Goal: Task Accomplishment & Management: Complete application form

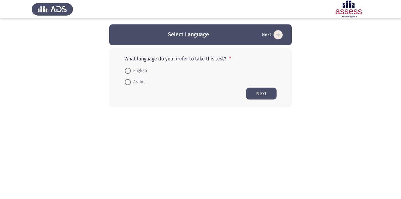
click at [125, 82] on span at bounding box center [128, 82] width 6 height 6
click at [125, 82] on input "Arabic" at bounding box center [128, 82] width 6 height 6
radio input "true"
click at [271, 95] on button "Next" at bounding box center [261, 93] width 30 height 12
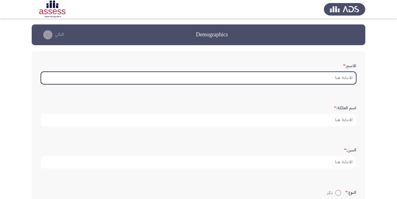
click at [344, 79] on input "الاسم: *" at bounding box center [198, 78] width 315 height 12
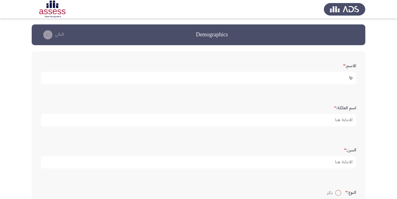
type input "l"
type input "[PERSON_NAME]"
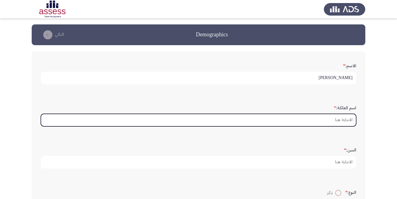
click at [347, 118] on input "اسم العائلة: *" at bounding box center [198, 120] width 315 height 12
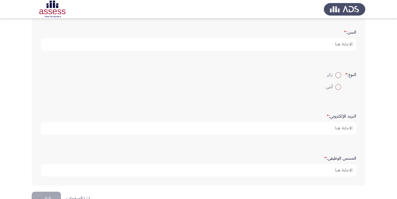
scroll to position [122, 0]
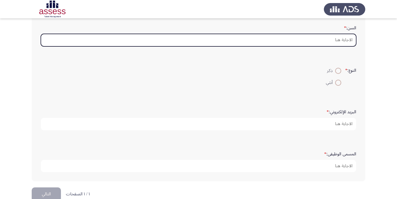
click at [345, 38] on input "السن: *" at bounding box center [198, 40] width 315 height 12
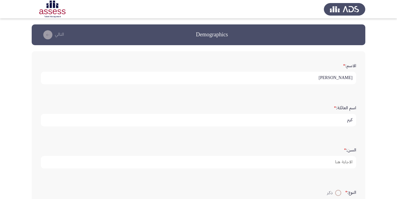
click at [333, 113] on form "اسم العائلة: * كرم" at bounding box center [198, 114] width 315 height 24
click at [336, 118] on input "كرم" at bounding box center [198, 120] width 315 height 12
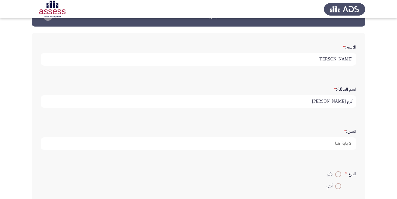
scroll to position [91, 0]
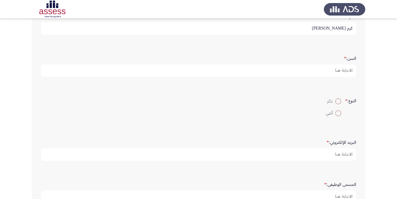
type input "كرم [PERSON_NAME]"
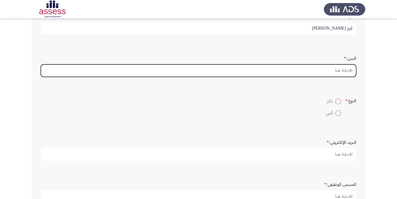
click at [348, 71] on input "السن: *" at bounding box center [198, 70] width 315 height 12
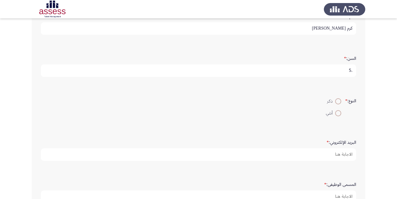
type input "."
type input "35"
click at [339, 101] on span at bounding box center [338, 101] width 6 height 6
click at [339, 101] on input "ذكر" at bounding box center [338, 101] width 6 height 6
radio input "true"
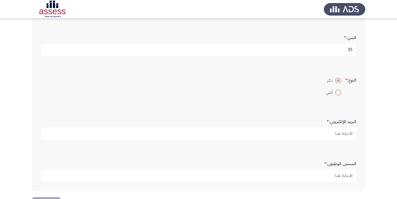
scroll to position [135, 0]
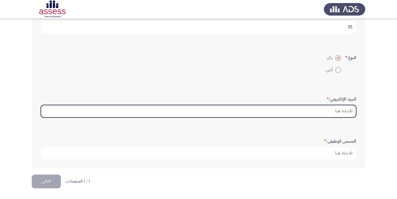
click at [339, 111] on input "البريد الإلكتروني: *" at bounding box center [198, 111] width 315 height 12
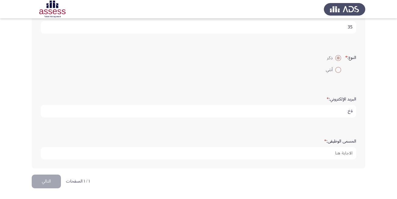
type input "ة"
type input "[PERSON_NAME].mohamed91@gmai;[DOMAIN_NAME]"
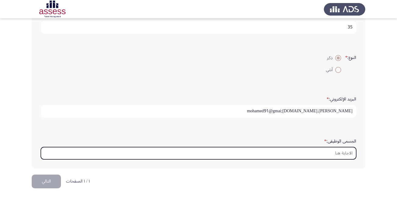
click at [345, 153] on input "المسمى الوظيفى: *" at bounding box center [198, 153] width 315 height 12
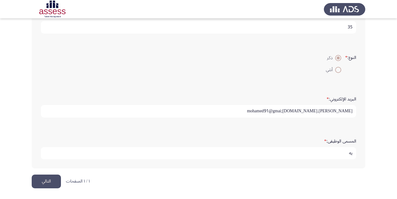
type input "ي"
type input "d"
type input "Distract Manager"
click at [56, 181] on button "التالي" at bounding box center [46, 181] width 29 height 14
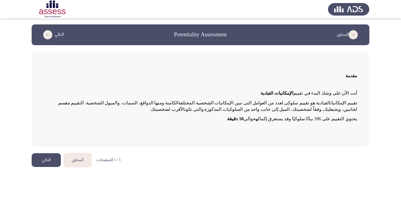
click at [52, 163] on button "التالي" at bounding box center [46, 160] width 29 height 14
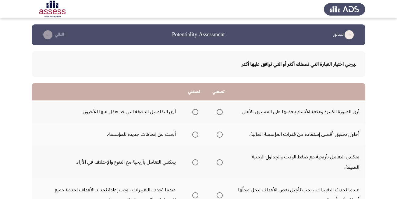
scroll to position [30, 0]
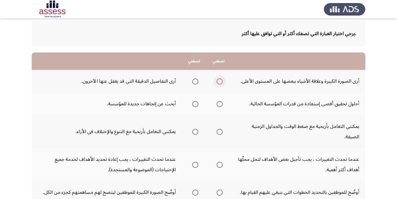
click at [218, 81] on span "Select an option" at bounding box center [220, 81] width 6 height 6
click at [218, 81] on input "Select an option" at bounding box center [220, 81] width 6 height 6
click at [194, 83] on span "Select an option" at bounding box center [195, 81] width 6 height 6
click at [194, 83] on input "Select an option" at bounding box center [195, 81] width 6 height 6
click at [217, 81] on span "Select an option" at bounding box center [220, 81] width 6 height 6
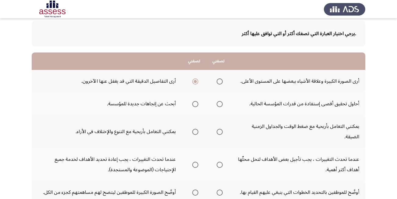
click at [217, 81] on input "Select an option" at bounding box center [220, 81] width 6 height 6
click at [218, 103] on span "Select an option" at bounding box center [220, 104] width 6 height 6
click at [218, 103] on input "Select an option" at bounding box center [220, 104] width 6 height 6
click at [222, 103] on span "Select an option" at bounding box center [220, 104] width 6 height 6
click at [222, 103] on input "Select an option" at bounding box center [220, 104] width 6 height 6
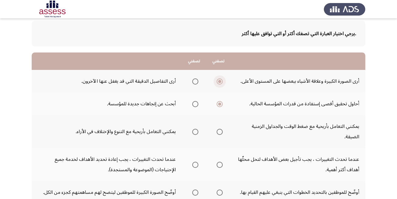
click at [220, 81] on span "Select an option" at bounding box center [219, 81] width 3 height 3
click at [220, 81] on input "Select an option" at bounding box center [220, 81] width 6 height 6
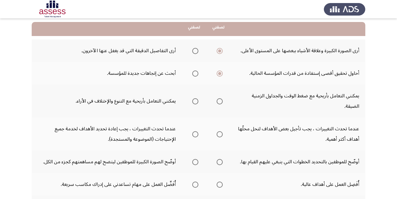
scroll to position [91, 0]
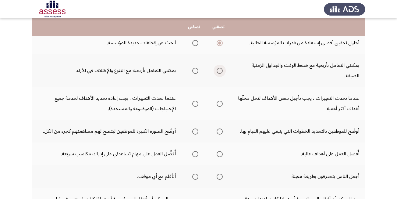
click at [218, 72] on span "Select an option" at bounding box center [220, 71] width 6 height 6
click at [218, 72] on input "Select an option" at bounding box center [220, 71] width 6 height 6
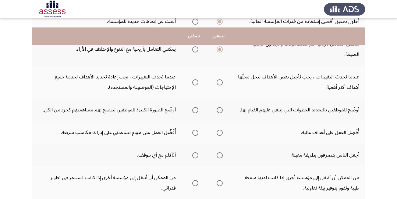
scroll to position [122, 0]
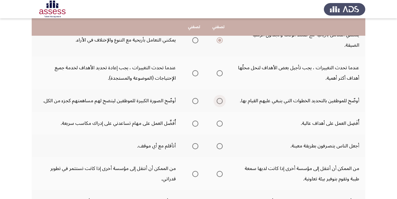
click at [219, 102] on span "Select an option" at bounding box center [220, 101] width 6 height 6
click at [219, 102] on input "Select an option" at bounding box center [220, 101] width 6 height 6
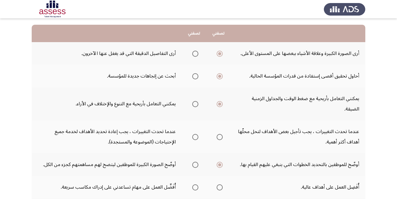
scroll to position [0, 0]
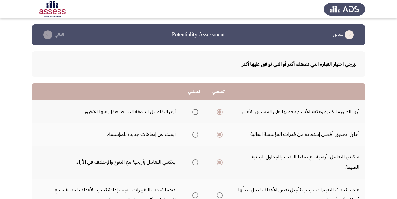
click at [195, 111] on span "Select an option" at bounding box center [195, 112] width 6 height 6
click at [195, 111] on input "Select an option" at bounding box center [195, 112] width 6 height 6
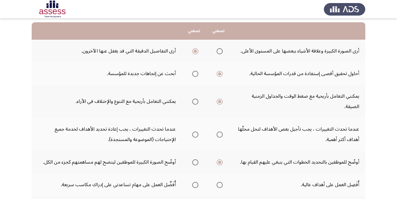
scroll to position [61, 0]
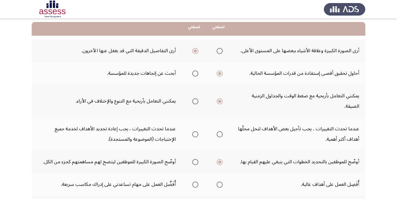
click at [194, 100] on span "Select an option" at bounding box center [195, 101] width 6 height 6
click at [194, 100] on input "Select an option" at bounding box center [195, 101] width 6 height 6
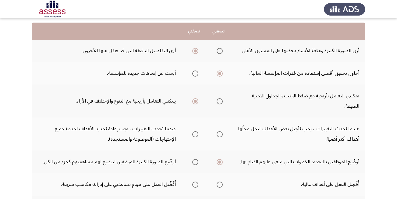
scroll to position [91, 0]
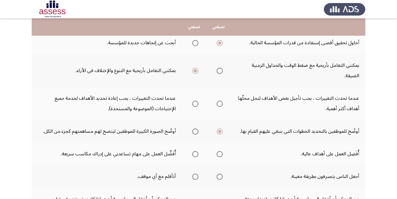
click at [193, 104] on span "Select an option" at bounding box center [195, 103] width 6 height 6
click at [193, 104] on input "Select an option" at bounding box center [195, 103] width 6 height 6
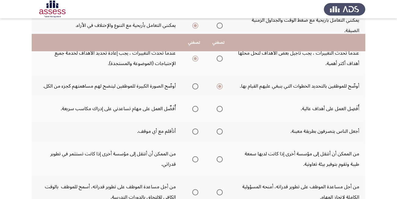
scroll to position [152, 0]
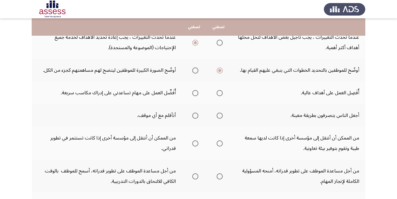
click at [220, 92] on span "Select an option" at bounding box center [220, 93] width 6 height 6
click at [220, 92] on input "Select an option" at bounding box center [220, 93] width 6 height 6
click at [194, 115] on span "Select an option" at bounding box center [195, 115] width 6 height 6
click at [194, 115] on input "Select an option" at bounding box center [195, 115] width 6 height 6
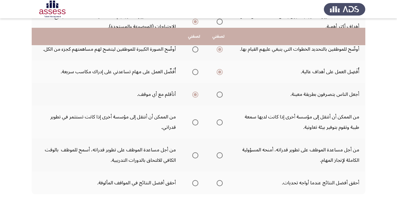
scroll to position [183, 0]
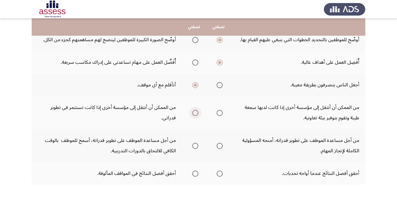
click at [196, 112] on span "Select an option" at bounding box center [195, 113] width 6 height 6
click at [196, 112] on input "Select an option" at bounding box center [195, 113] width 6 height 6
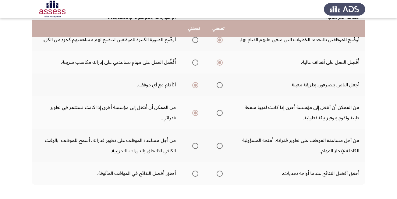
scroll to position [211, 0]
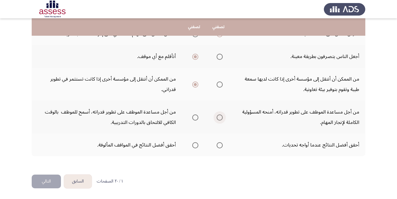
click at [217, 117] on span "Select an option" at bounding box center [220, 117] width 6 height 6
click at [217, 117] on input "Select an option" at bounding box center [220, 117] width 6 height 6
click at [194, 145] on span "Select an option" at bounding box center [195, 145] width 6 height 6
click at [194, 145] on input "Select an option" at bounding box center [195, 145] width 6 height 6
click at [48, 178] on button "التالي" at bounding box center [46, 181] width 29 height 14
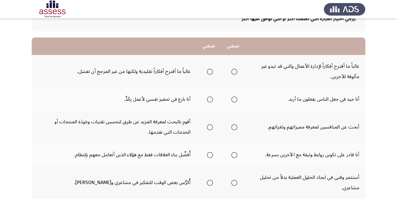
scroll to position [61, 0]
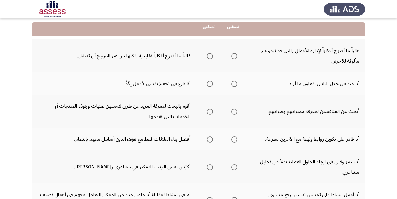
click at [237, 57] on span "Select an option" at bounding box center [234, 56] width 6 height 6
click at [237, 57] on input "Select an option" at bounding box center [234, 56] width 6 height 6
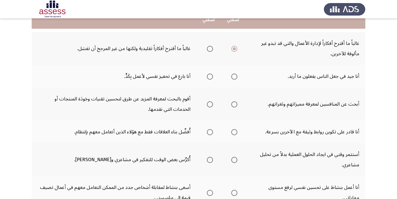
scroll to position [91, 0]
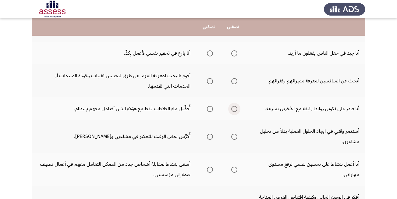
click at [236, 111] on span "Select an option" at bounding box center [234, 109] width 6 height 6
click at [236, 111] on input "Select an option" at bounding box center [234, 109] width 6 height 6
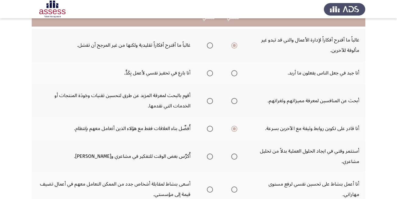
scroll to position [61, 0]
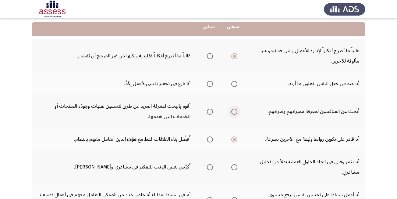
click at [237, 113] on span "Select an option" at bounding box center [234, 111] width 6 height 6
click at [237, 113] on input "Select an option" at bounding box center [234, 111] width 6 height 6
click at [208, 83] on span "Select an option" at bounding box center [210, 84] width 6 height 6
click at [208, 83] on input "Select an option" at bounding box center [210, 84] width 6 height 6
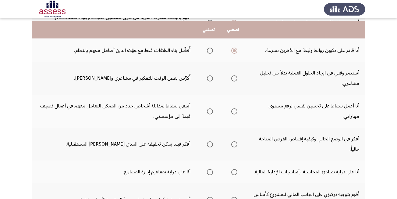
scroll to position [152, 0]
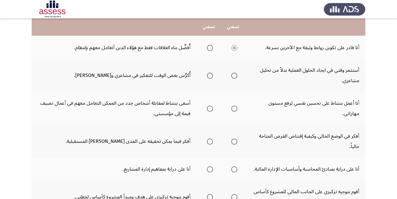
click at [232, 76] on span "Select an option" at bounding box center [234, 75] width 6 height 6
click at [232, 76] on input "Select an option" at bounding box center [234, 75] width 6 height 6
click at [236, 108] on span "Select an option" at bounding box center [234, 108] width 6 height 6
click at [236, 108] on input "Select an option" at bounding box center [234, 108] width 6 height 6
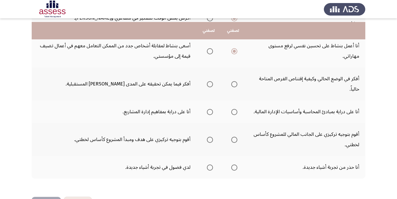
scroll to position [213, 0]
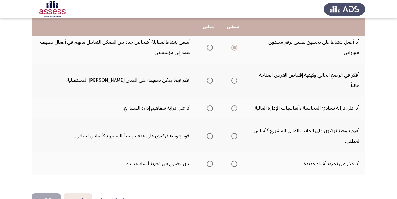
click at [233, 81] on span "Select an option" at bounding box center [234, 80] width 6 height 6
click at [233, 81] on input "Select an option" at bounding box center [234, 80] width 6 height 6
click at [210, 106] on span "Select an option" at bounding box center [210, 108] width 6 height 6
click at [210, 106] on input "Select an option" at bounding box center [210, 108] width 6 height 6
click at [212, 134] on span "Select an option" at bounding box center [210, 136] width 6 height 6
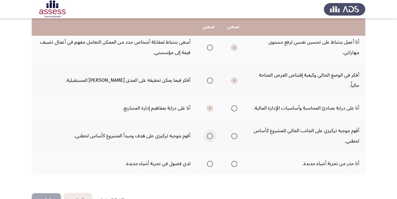
click at [212, 134] on input "Select an option" at bounding box center [210, 136] width 6 height 6
click at [207, 164] on span "Select an option" at bounding box center [210, 163] width 6 height 6
click at [207, 164] on input "Select an option" at bounding box center [210, 163] width 6 height 6
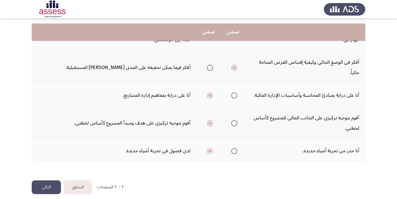
scroll to position [232, 0]
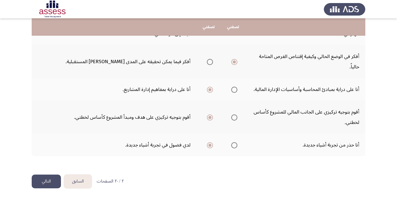
click at [41, 180] on button "التالي" at bounding box center [46, 181] width 29 height 14
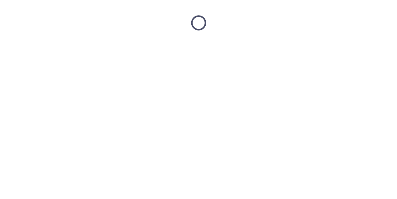
scroll to position [0, 0]
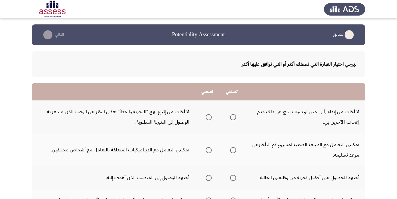
click at [207, 118] on span "Select an option" at bounding box center [209, 117] width 6 height 6
click at [207, 118] on input "Select an option" at bounding box center [209, 117] width 6 height 6
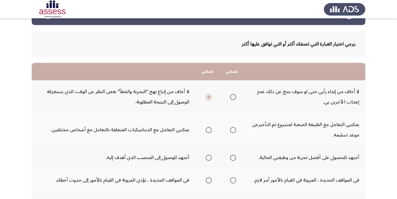
scroll to position [30, 0]
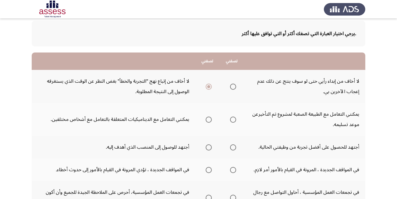
click at [210, 122] on span "Select an option" at bounding box center [209, 119] width 6 height 6
click at [210, 122] on input "Select an option" at bounding box center [209, 119] width 6 height 6
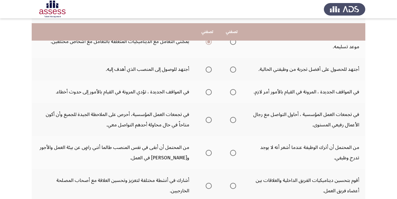
scroll to position [122, 0]
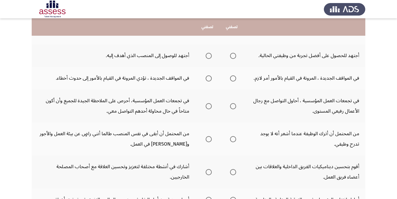
click at [211, 55] on span "Select an option" at bounding box center [209, 56] width 6 height 6
click at [211, 55] on input "Select an option" at bounding box center [209, 56] width 6 height 6
click at [233, 80] on span "Select an option" at bounding box center [233, 78] width 6 height 6
click at [233, 80] on input "Select an option" at bounding box center [233, 78] width 6 height 6
click at [207, 106] on span "Select an option" at bounding box center [209, 106] width 6 height 6
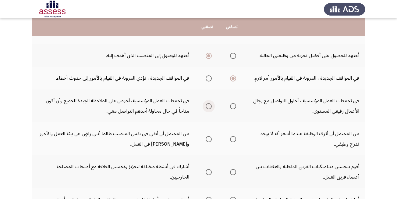
click at [207, 106] on input "Select an option" at bounding box center [209, 106] width 6 height 6
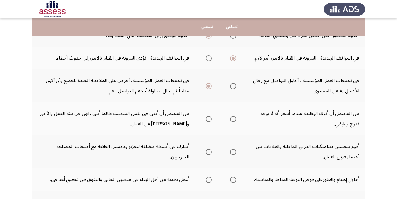
scroll to position [152, 0]
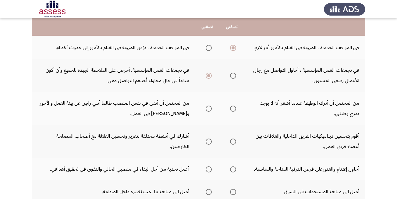
click at [235, 107] on span "Select an option" at bounding box center [233, 108] width 6 height 6
click at [235, 107] on input "Select an option" at bounding box center [233, 108] width 6 height 6
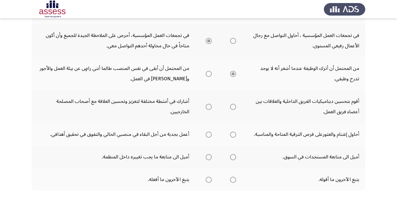
scroll to position [213, 0]
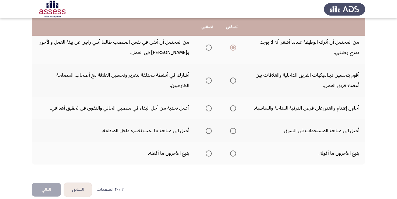
click at [233, 82] on span "Select an option" at bounding box center [233, 80] width 6 height 6
click at [233, 82] on input "Select an option" at bounding box center [233, 80] width 6 height 6
click at [232, 108] on span "Select an option" at bounding box center [233, 108] width 6 height 6
click at [232, 108] on input "Select an option" at bounding box center [233, 108] width 6 height 6
click at [234, 131] on span "Select an option" at bounding box center [233, 131] width 6 height 6
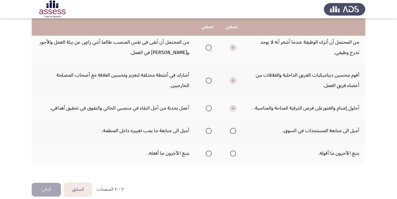
click at [234, 131] on input "Select an option" at bounding box center [233, 131] width 6 height 6
drag, startPoint x: 232, startPoint y: 151, endPoint x: 187, endPoint y: 164, distance: 46.6
click at [232, 152] on span "Select an option" at bounding box center [233, 153] width 6 height 6
click at [232, 152] on input "Select an option" at bounding box center [233, 153] width 6 height 6
click at [45, 190] on button "التالي" at bounding box center [46, 189] width 29 height 14
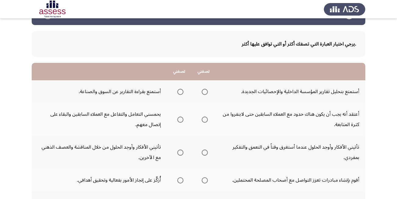
scroll to position [30, 0]
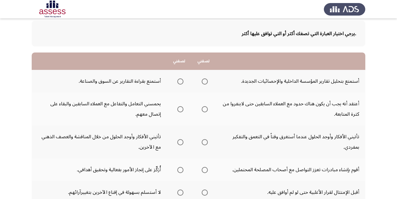
click at [180, 82] on span "Select an option" at bounding box center [180, 81] width 6 height 6
click at [180, 82] on input "Select an option" at bounding box center [180, 81] width 6 height 6
click at [178, 108] on span "Select an option" at bounding box center [180, 109] width 6 height 6
click at [178, 108] on input "Select an option" at bounding box center [180, 109] width 6 height 6
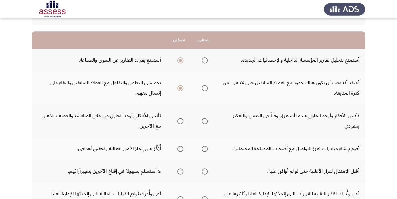
scroll to position [61, 0]
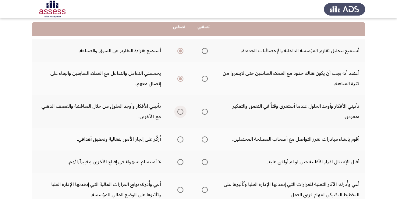
click at [178, 111] on span "Select an option" at bounding box center [180, 111] width 6 height 6
click at [178, 111] on input "Select an option" at bounding box center [180, 111] width 6 height 6
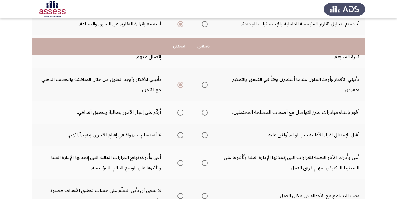
scroll to position [122, 0]
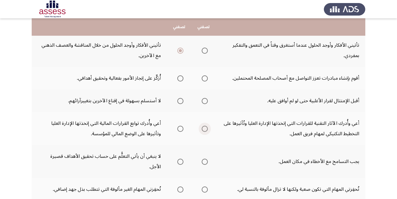
click at [203, 129] on span "Select an option" at bounding box center [205, 128] width 6 height 6
click at [203, 129] on input "Select an option" at bounding box center [205, 128] width 6 height 6
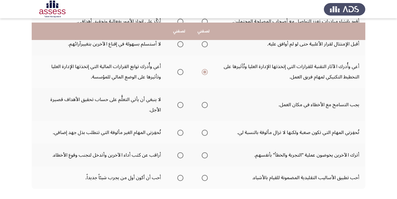
scroll to position [183, 0]
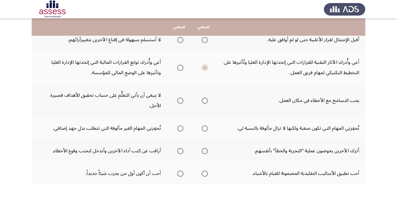
click at [179, 101] on span "Select an option" at bounding box center [180, 100] width 6 height 6
click at [179, 101] on input "Select an option" at bounding box center [180, 100] width 6 height 6
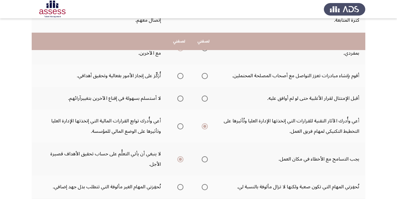
scroll to position [122, 0]
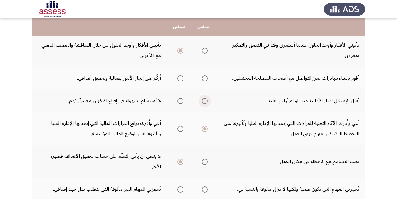
click at [202, 102] on span "Select an option" at bounding box center [205, 101] width 6 height 6
click at [202, 102] on input "Select an option" at bounding box center [205, 101] width 6 height 6
click at [203, 77] on span "Select an option" at bounding box center [205, 78] width 6 height 6
click at [203, 77] on input "Select an option" at bounding box center [205, 78] width 6 height 6
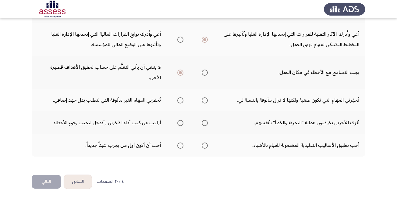
scroll to position [211, 0]
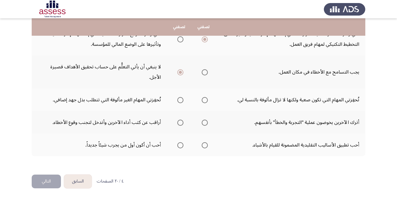
click at [178, 98] on span "Select an option" at bounding box center [180, 100] width 6 height 6
click at [178, 98] on input "Select an option" at bounding box center [180, 100] width 6 height 6
click at [180, 125] on span "Select an option" at bounding box center [180, 122] width 6 height 6
click at [180, 125] on input "Select an option" at bounding box center [180, 122] width 6 height 6
click at [205, 145] on span "Select an option" at bounding box center [205, 145] width 6 height 6
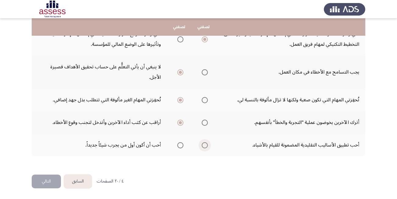
click at [205, 145] on input "Select an option" at bounding box center [205, 145] width 6 height 6
click at [51, 174] on button "التالي" at bounding box center [46, 181] width 29 height 14
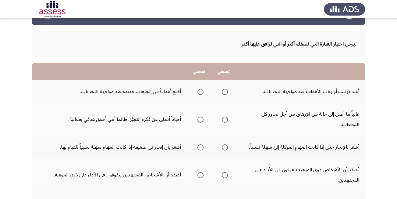
scroll to position [30, 0]
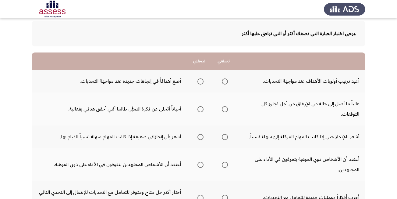
click at [226, 83] on span "Select an option" at bounding box center [225, 81] width 6 height 6
click at [226, 83] on input "Select an option" at bounding box center [225, 81] width 6 height 6
click at [226, 106] on span "Select an option" at bounding box center [225, 109] width 6 height 6
click at [226, 106] on input "Select an option" at bounding box center [225, 109] width 6 height 6
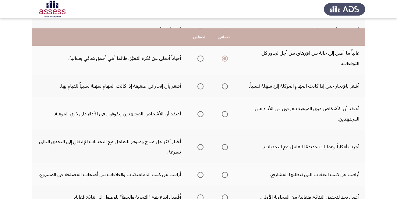
scroll to position [91, 0]
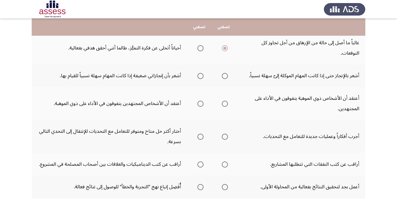
click at [201, 73] on span "Select an option" at bounding box center [200, 76] width 6 height 6
click at [201, 73] on input "Select an option" at bounding box center [200, 76] width 6 height 6
click at [199, 100] on span "Select an option" at bounding box center [200, 103] width 6 height 6
click at [199, 100] on input "Select an option" at bounding box center [200, 103] width 6 height 6
click at [227, 133] on span "Select an option" at bounding box center [225, 136] width 6 height 6
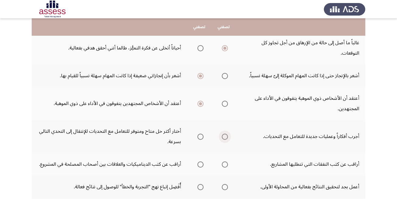
click at [227, 133] on input "Select an option" at bounding box center [225, 136] width 6 height 6
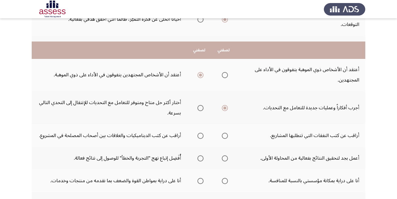
scroll to position [152, 0]
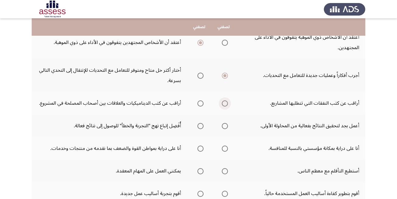
click at [225, 100] on span "Select an option" at bounding box center [225, 103] width 6 height 6
click at [225, 100] on input "Select an option" at bounding box center [225, 103] width 6 height 6
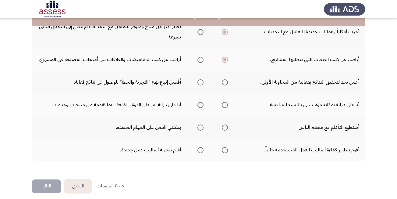
scroll to position [201, 0]
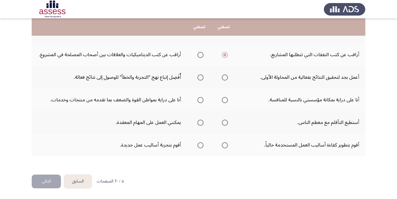
click at [225, 80] on span "Select an option" at bounding box center [225, 77] width 6 height 6
click at [225, 80] on input "Select an option" at bounding box center [225, 77] width 6 height 6
click at [200, 100] on span "Select an option" at bounding box center [200, 100] width 6 height 6
click at [200, 100] on input "Select an option" at bounding box center [200, 100] width 6 height 6
click at [200, 123] on span "Select an option" at bounding box center [200, 122] width 6 height 6
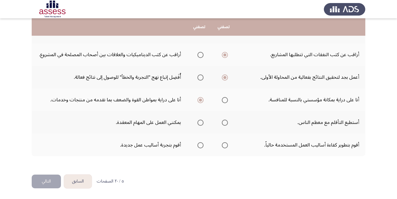
click at [200, 123] on input "Select an option" at bounding box center [200, 122] width 6 height 6
click at [224, 143] on span "Select an option" at bounding box center [225, 145] width 6 height 6
click at [224, 143] on input "Select an option" at bounding box center [225, 145] width 6 height 6
click at [56, 177] on button "التالي" at bounding box center [46, 181] width 29 height 14
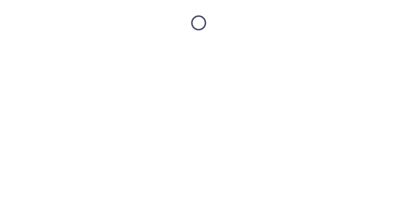
scroll to position [0, 0]
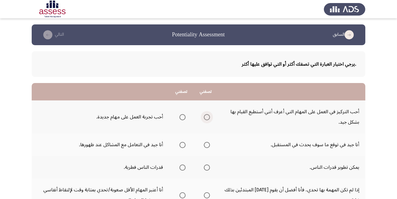
click at [207, 115] on span "Select an option" at bounding box center [207, 117] width 6 height 6
click at [207, 115] on input "Select an option" at bounding box center [207, 117] width 6 height 6
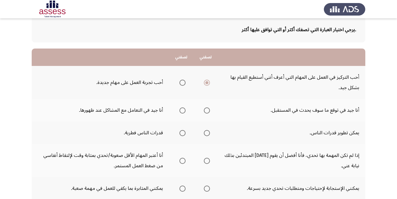
scroll to position [61, 0]
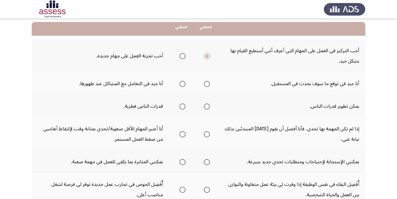
click at [182, 86] on span "Select an option" at bounding box center [182, 84] width 6 height 6
click at [182, 86] on input "Select an option" at bounding box center [182, 84] width 6 height 6
click at [206, 108] on span "Select an option" at bounding box center [207, 106] width 6 height 6
click at [206, 108] on input "Select an option" at bounding box center [207, 106] width 6 height 6
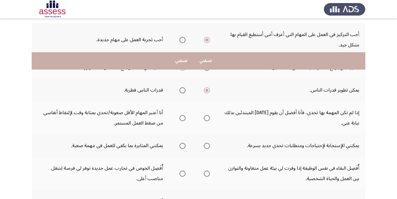
scroll to position [122, 0]
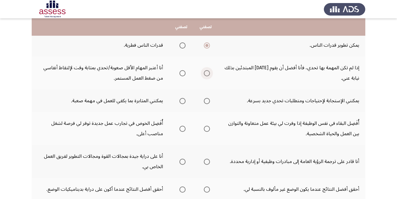
click at [209, 75] on span "Select an option" at bounding box center [207, 73] width 6 height 6
click at [209, 75] on input "Select an option" at bounding box center [207, 73] width 6 height 6
click at [183, 103] on span "Select an option" at bounding box center [182, 101] width 6 height 6
click at [183, 103] on input "Select an option" at bounding box center [182, 101] width 6 height 6
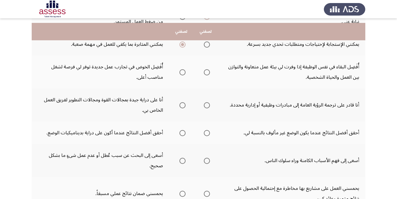
scroll to position [183, 0]
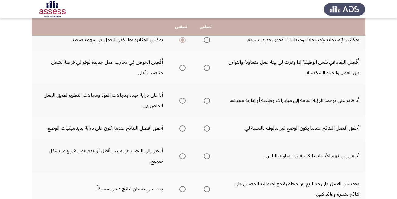
click at [183, 69] on span "Select an option" at bounding box center [182, 68] width 6 height 6
click at [183, 69] on input "Select an option" at bounding box center [182, 68] width 6 height 6
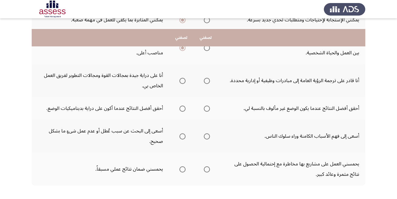
scroll to position [213, 0]
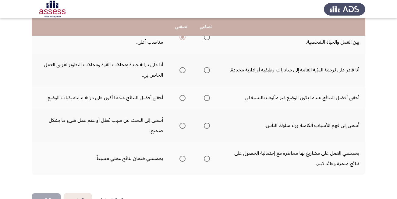
click at [180, 72] on span "Select an option" at bounding box center [182, 70] width 6 height 6
click at [180, 72] on input "Select an option" at bounding box center [182, 70] width 6 height 6
click at [180, 96] on span "Select an option" at bounding box center [182, 98] width 6 height 6
click at [180, 96] on input "Select an option" at bounding box center [182, 98] width 6 height 6
click at [205, 126] on span "Select an option" at bounding box center [207, 125] width 6 height 6
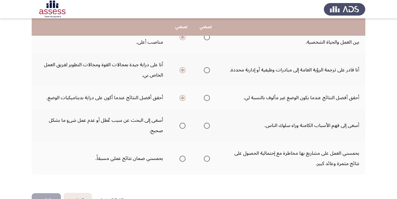
click at [205, 126] on input "Select an option" at bounding box center [207, 125] width 6 height 6
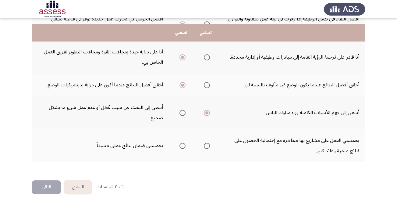
scroll to position [232, 0]
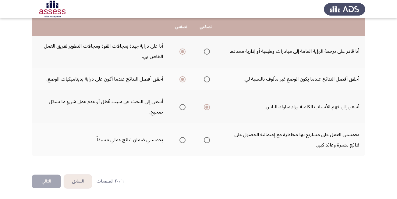
click at [211, 141] on th at bounding box center [205, 139] width 24 height 33
click at [206, 142] on span "Select an option" at bounding box center [207, 140] width 6 height 6
click at [206, 142] on input "Select an option" at bounding box center [207, 140] width 6 height 6
click at [46, 186] on button "التالي" at bounding box center [46, 181] width 29 height 14
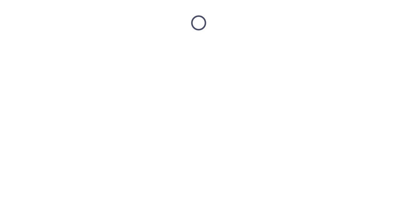
scroll to position [0, 0]
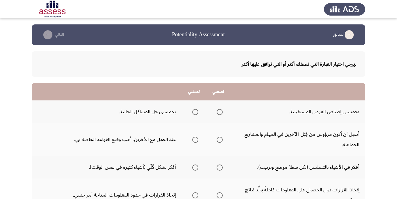
click at [224, 111] on th at bounding box center [218, 111] width 24 height 23
click at [222, 111] on span "Select an option" at bounding box center [220, 112] width 6 height 6
click at [222, 111] on input "Select an option" at bounding box center [220, 112] width 6 height 6
click at [196, 140] on span "Select an option" at bounding box center [195, 139] width 6 height 6
click at [196, 140] on input "Select an option" at bounding box center [195, 139] width 6 height 6
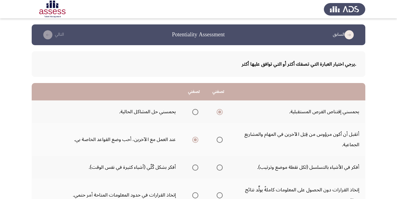
scroll to position [61, 0]
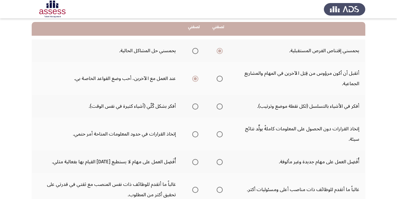
click at [219, 107] on span "Select an option" at bounding box center [220, 106] width 6 height 6
click at [219, 107] on input "Select an option" at bounding box center [220, 106] width 6 height 6
click at [219, 134] on span "Select an option" at bounding box center [220, 134] width 6 height 6
click at [219, 134] on input "Select an option" at bounding box center [220, 134] width 6 height 6
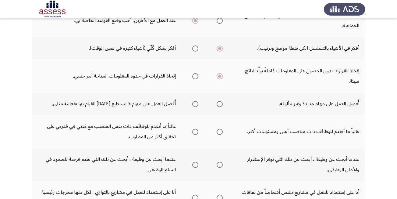
scroll to position [122, 0]
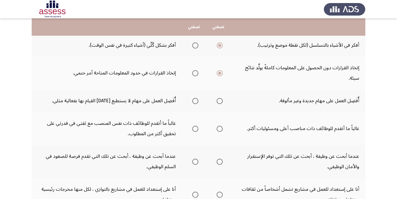
click at [217, 101] on span "Select an option" at bounding box center [220, 101] width 6 height 6
click at [217, 101] on input "Select an option" at bounding box center [220, 101] width 6 height 6
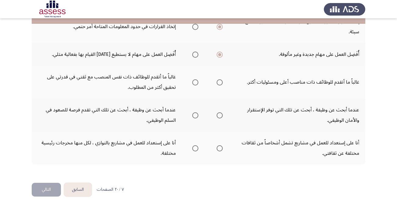
scroll to position [176, 0]
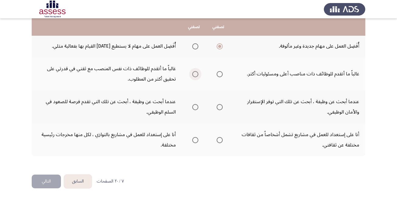
click at [196, 75] on span "Select an option" at bounding box center [195, 74] width 6 height 6
click at [196, 75] on input "Select an option" at bounding box center [195, 74] width 6 height 6
click at [218, 77] on span "Select an option" at bounding box center [220, 74] width 6 height 6
click at [218, 77] on input "Select an option" at bounding box center [220, 74] width 6 height 6
click at [197, 106] on span "Select an option" at bounding box center [195, 107] width 6 height 6
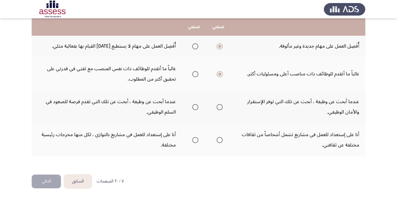
click at [197, 106] on input "Select an option" at bounding box center [195, 107] width 6 height 6
click at [221, 142] on span "Select an option" at bounding box center [220, 140] width 6 height 6
click at [221, 142] on input "Select an option" at bounding box center [220, 140] width 6 height 6
click at [46, 176] on button "التالي" at bounding box center [46, 181] width 29 height 14
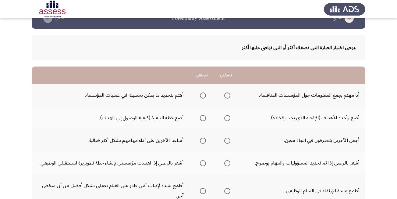
scroll to position [30, 0]
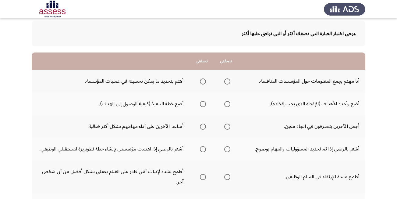
click at [205, 81] on span "Select an option" at bounding box center [203, 81] width 6 height 6
click at [205, 81] on input "Select an option" at bounding box center [203, 81] width 6 height 6
click at [205, 104] on span "Select an option" at bounding box center [203, 104] width 6 height 6
click at [205, 104] on input "Select an option" at bounding box center [203, 104] width 6 height 6
click at [202, 125] on span "Select an option" at bounding box center [203, 126] width 6 height 6
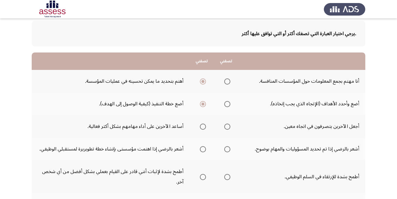
click at [202, 125] on input "Select an option" at bounding box center [203, 126] width 6 height 6
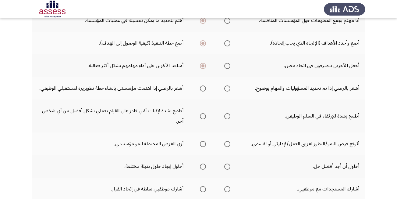
scroll to position [91, 0]
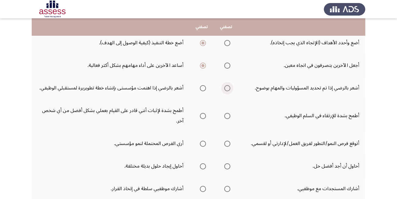
click at [228, 89] on span "Select an option" at bounding box center [227, 88] width 6 height 6
click at [228, 89] on input "Select an option" at bounding box center [227, 88] width 6 height 6
click at [226, 116] on span "Select an option" at bounding box center [227, 116] width 6 height 6
click at [226, 116] on input "Select an option" at bounding box center [227, 116] width 6 height 6
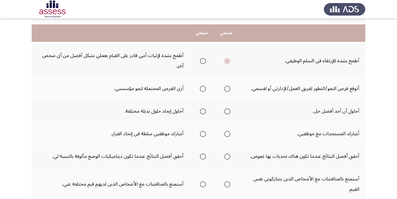
scroll to position [152, 0]
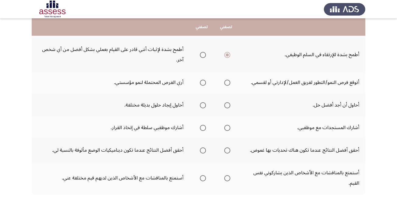
click at [231, 79] on th at bounding box center [226, 82] width 24 height 23
click at [229, 104] on span "Select an option" at bounding box center [227, 105] width 6 height 6
click at [229, 104] on input "Select an option" at bounding box center [227, 105] width 6 height 6
click at [224, 83] on span "Select an option" at bounding box center [227, 82] width 6 height 6
click at [224, 83] on input "Select an option" at bounding box center [227, 82] width 6 height 6
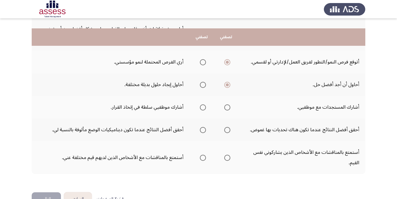
scroll to position [183, 0]
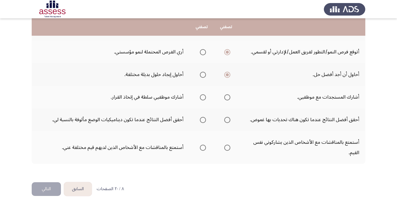
click at [223, 96] on label "Select an option" at bounding box center [226, 97] width 9 height 6
click at [224, 96] on input "Select an option" at bounding box center [227, 97] width 6 height 6
click at [200, 119] on span "Select an option" at bounding box center [203, 120] width 6 height 6
click at [200, 119] on input "Select an option" at bounding box center [203, 120] width 6 height 6
click at [229, 147] on span "Select an option" at bounding box center [227, 147] width 6 height 6
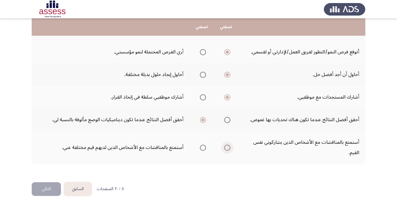
click at [229, 147] on input "Select an option" at bounding box center [227, 147] width 6 height 6
click at [51, 190] on button "التالي" at bounding box center [46, 189] width 29 height 14
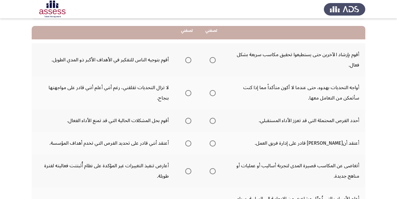
scroll to position [61, 0]
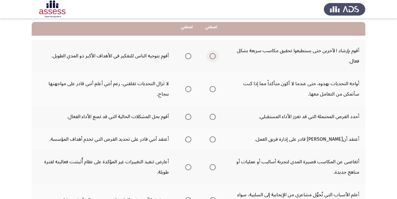
click at [212, 57] on span "Select an option" at bounding box center [213, 56] width 6 height 6
click at [212, 57] on input "Select an option" at bounding box center [213, 56] width 6 height 6
click at [212, 92] on mat-radio-group "Select an option" at bounding box center [211, 88] width 9 height 10
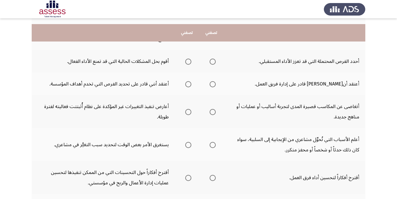
scroll to position [122, 0]
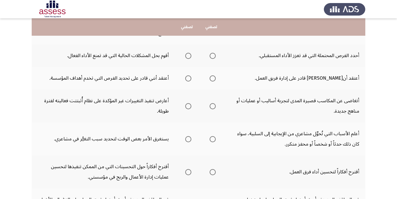
click at [189, 55] on span "Select an option" at bounding box center [188, 56] width 6 height 6
click at [189, 55] on input "Select an option" at bounding box center [188, 56] width 6 height 6
click at [212, 55] on span "Select an option" at bounding box center [213, 56] width 6 height 6
click at [212, 55] on input "Select an option" at bounding box center [213, 56] width 6 height 6
click at [189, 55] on span "Select an option" at bounding box center [188, 56] width 6 height 6
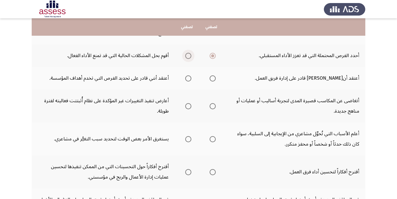
click at [189, 55] on input "Select an option" at bounding box center [188, 56] width 6 height 6
click at [213, 79] on span "Select an option" at bounding box center [213, 78] width 6 height 6
click at [213, 79] on input "Select an option" at bounding box center [213, 78] width 6 height 6
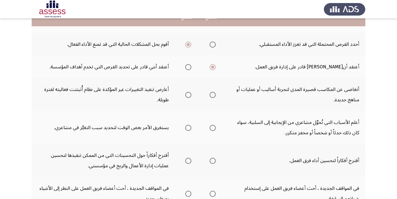
scroll to position [152, 0]
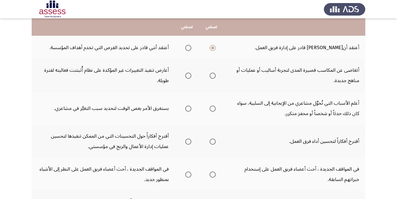
click at [189, 78] on span "Select an option" at bounding box center [188, 75] width 6 height 6
click at [189, 78] on input "Select an option" at bounding box center [188, 75] width 6 height 6
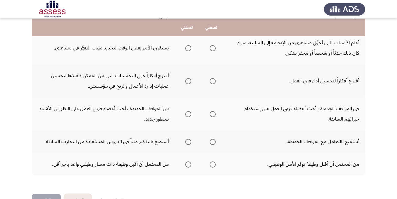
scroll to position [213, 0]
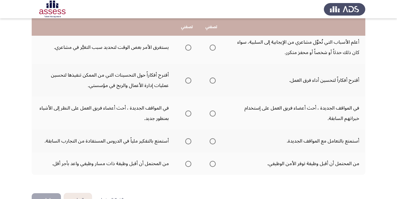
click at [206, 47] on th at bounding box center [211, 47] width 24 height 33
click at [212, 81] on span "Select an option" at bounding box center [213, 80] width 6 height 6
click at [212, 81] on input "Select an option" at bounding box center [213, 80] width 6 height 6
click at [214, 114] on span "Select an option" at bounding box center [213, 113] width 6 height 6
click at [214, 114] on input "Select an option" at bounding box center [213, 113] width 6 height 6
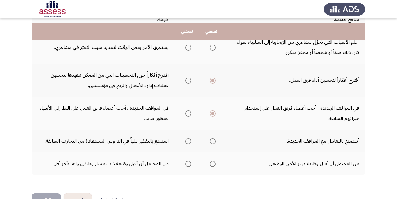
scroll to position [232, 0]
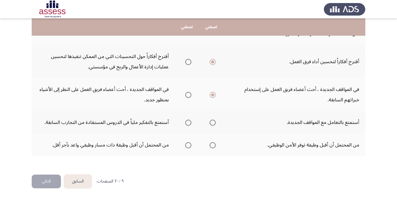
click at [213, 119] on span "Select an option" at bounding box center [213, 122] width 6 height 6
click at [213, 119] on input "Select an option" at bounding box center [213, 122] width 6 height 6
click at [187, 123] on span "Select an option" at bounding box center [188, 122] width 6 height 6
click at [187, 123] on input "Select an option" at bounding box center [188, 122] width 6 height 6
click at [213, 121] on span "Select an option" at bounding box center [213, 122] width 6 height 6
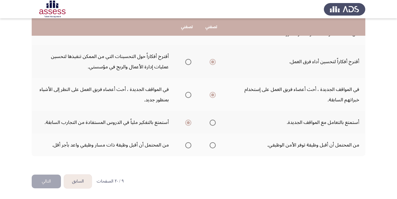
click at [213, 121] on input "Select an option" at bounding box center [213, 122] width 6 height 6
click at [188, 146] on span "Select an option" at bounding box center [188, 145] width 6 height 6
click at [188, 146] on input "Select an option" at bounding box center [188, 145] width 6 height 6
click at [45, 179] on button "التالي" at bounding box center [46, 181] width 29 height 14
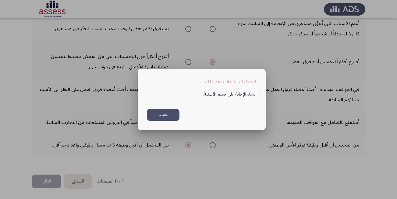
scroll to position [0, 0]
click at [167, 114] on button "حسنا" at bounding box center [163, 115] width 33 height 12
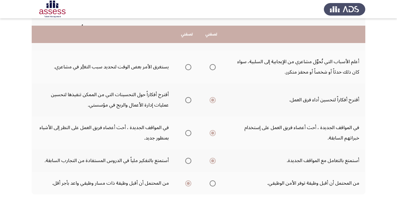
scroll to position [171, 0]
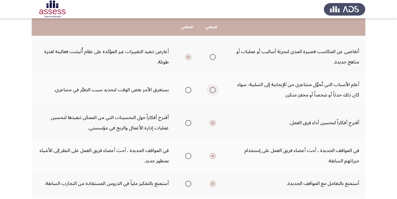
click at [215, 90] on span "Select an option" at bounding box center [213, 90] width 6 height 6
click at [215, 90] on input "Select an option" at bounding box center [213, 90] width 6 height 6
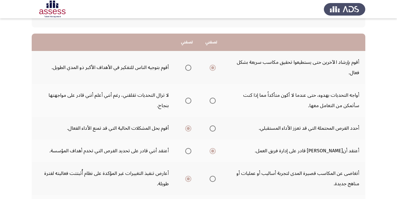
scroll to position [49, 0]
click at [216, 99] on th at bounding box center [211, 100] width 24 height 33
click at [214, 100] on span "Select an option" at bounding box center [213, 101] width 6 height 6
click at [214, 100] on input "Select an option" at bounding box center [213, 101] width 6 height 6
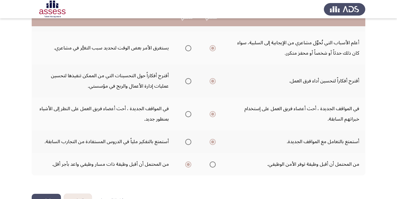
scroll to position [232, 0]
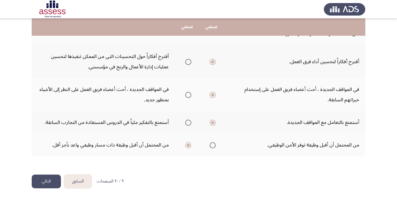
click at [52, 180] on button "التالي" at bounding box center [46, 181] width 29 height 14
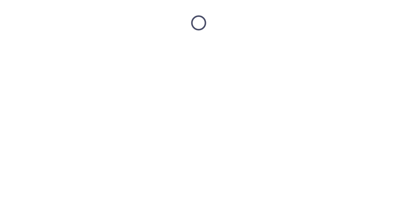
scroll to position [0, 0]
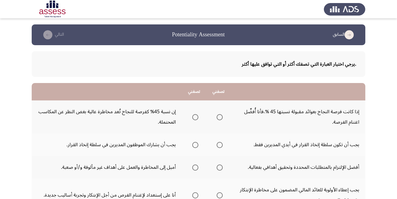
click at [194, 117] on span "Select an option" at bounding box center [195, 117] width 6 height 6
click at [194, 117] on input "Select an option" at bounding box center [195, 117] width 6 height 6
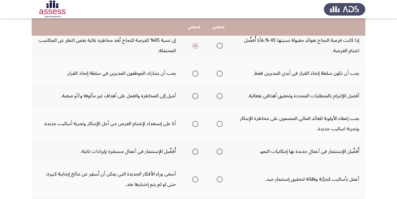
scroll to position [61, 0]
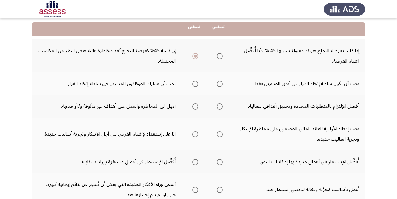
click at [195, 82] on span "Select an option" at bounding box center [195, 84] width 6 height 6
click at [195, 82] on input "Select an option" at bounding box center [195, 84] width 6 height 6
click at [218, 105] on span "Select an option" at bounding box center [220, 106] width 6 height 6
click at [218, 105] on input "Select an option" at bounding box center [220, 106] width 6 height 6
click at [194, 133] on span "Select an option" at bounding box center [195, 134] width 6 height 6
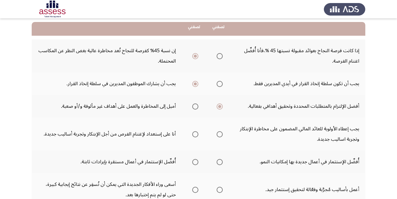
click at [194, 133] on input "Select an option" at bounding box center [195, 134] width 6 height 6
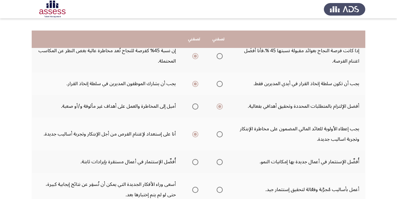
scroll to position [122, 0]
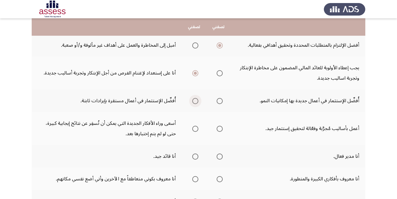
click at [194, 100] on span "Select an option" at bounding box center [195, 101] width 6 height 6
click at [194, 100] on input "Select an option" at bounding box center [195, 101] width 6 height 6
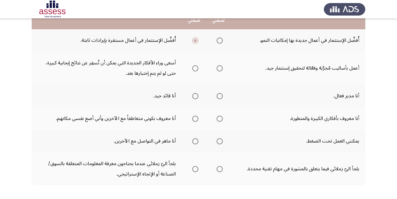
scroll to position [183, 0]
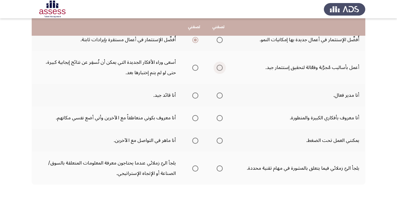
click at [217, 69] on span "Select an option" at bounding box center [220, 68] width 6 height 6
click at [217, 69] on input "Select an option" at bounding box center [220, 68] width 6 height 6
click at [194, 96] on span "Select an option" at bounding box center [195, 95] width 6 height 6
click at [194, 96] on input "Select an option" at bounding box center [195, 95] width 6 height 6
click at [220, 117] on span "Select an option" at bounding box center [220, 118] width 6 height 6
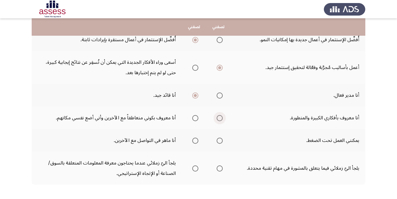
click at [220, 117] on input "Select an option" at bounding box center [220, 118] width 6 height 6
click at [194, 140] on span "Select an option" at bounding box center [195, 140] width 6 height 6
click at [194, 140] on input "Select an option" at bounding box center [195, 140] width 6 height 6
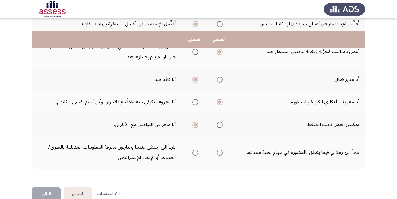
scroll to position [211, 0]
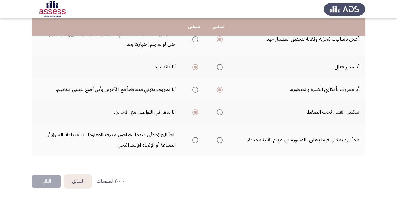
click at [194, 139] on span "Select an option" at bounding box center [195, 140] width 6 height 6
click at [194, 139] on input "Select an option" at bounding box center [195, 140] width 6 height 6
click at [50, 182] on button "التالي" at bounding box center [46, 181] width 29 height 14
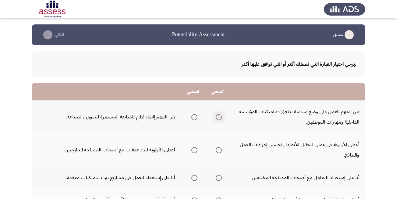
click at [221, 117] on span "Select an option" at bounding box center [219, 117] width 6 height 6
click at [221, 117] on input "Select an option" at bounding box center [219, 117] width 6 height 6
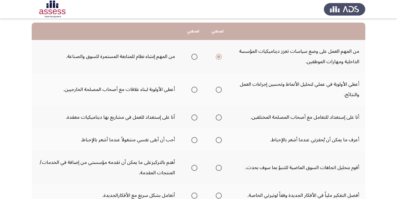
scroll to position [61, 0]
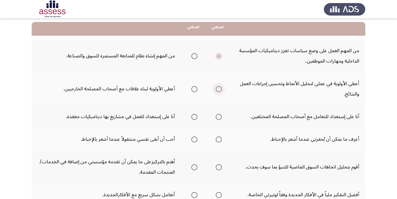
click at [220, 90] on span "Select an option" at bounding box center [219, 89] width 6 height 6
click at [220, 90] on input "Select an option" at bounding box center [219, 89] width 6 height 6
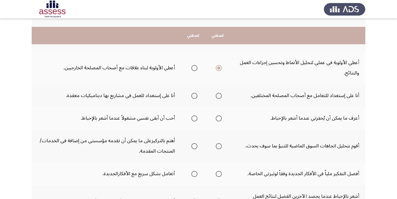
scroll to position [91, 0]
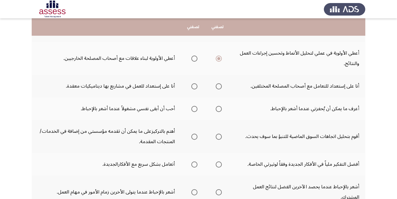
click at [195, 85] on span "Select an option" at bounding box center [194, 86] width 6 height 6
click at [195, 85] on input "Select an option" at bounding box center [194, 86] width 6 height 6
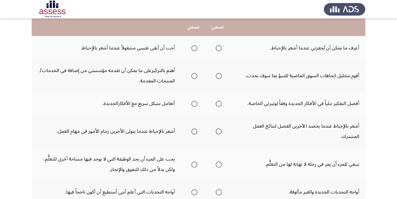
scroll to position [152, 0]
click at [220, 47] on span "Select an option" at bounding box center [219, 48] width 6 height 6
click at [220, 47] on input "Select an option" at bounding box center [219, 48] width 6 height 6
click at [220, 77] on span "Select an option" at bounding box center [219, 75] width 6 height 6
click at [220, 77] on input "Select an option" at bounding box center [219, 75] width 6 height 6
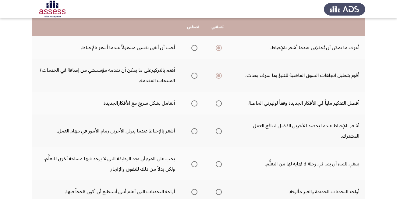
click at [217, 104] on span "Select an option" at bounding box center [219, 103] width 6 height 6
click at [217, 104] on input "Select an option" at bounding box center [219, 103] width 6 height 6
click at [193, 132] on span "Select an option" at bounding box center [194, 131] width 6 height 6
click at [193, 132] on input "Select an option" at bounding box center [194, 131] width 6 height 6
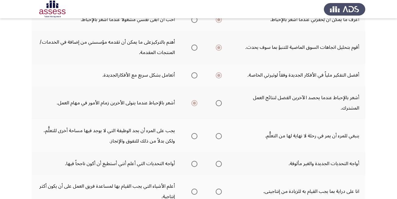
scroll to position [213, 0]
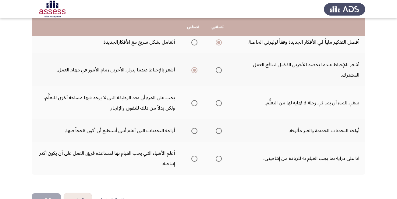
click at [217, 103] on span "Select an option" at bounding box center [219, 103] width 6 height 6
click at [217, 103] on input "Select an option" at bounding box center [219, 103] width 6 height 6
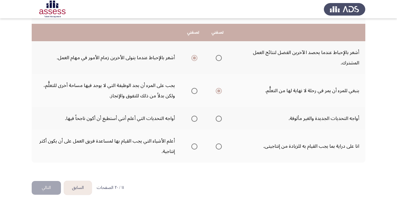
scroll to position [232, 0]
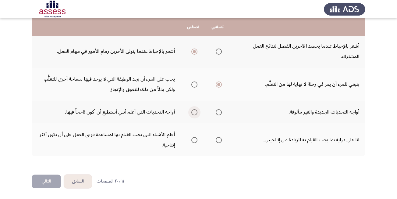
click at [194, 111] on span "Select an option" at bounding box center [194, 112] width 6 height 6
click at [194, 111] on input "Select an option" at bounding box center [194, 112] width 6 height 6
click at [218, 141] on span "Select an option" at bounding box center [219, 140] width 6 height 6
click at [218, 141] on input "Select an option" at bounding box center [219, 140] width 6 height 6
click at [45, 179] on button "التالي" at bounding box center [46, 181] width 29 height 14
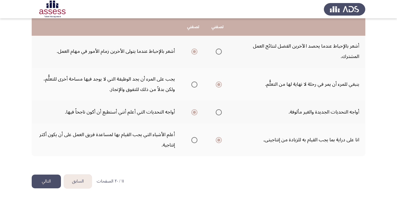
scroll to position [0, 0]
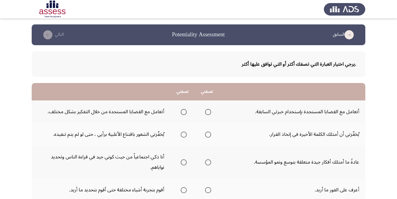
click at [181, 111] on span "Select an option" at bounding box center [184, 112] width 6 height 6
click at [181, 111] on input "Select an option" at bounding box center [184, 112] width 6 height 6
click at [209, 134] on span "Select an option" at bounding box center [208, 134] width 6 height 6
click at [209, 134] on input "Select an option" at bounding box center [208, 134] width 6 height 6
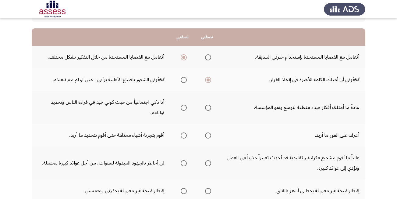
scroll to position [61, 0]
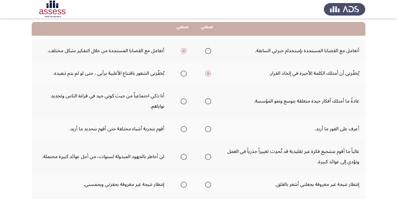
click at [184, 102] on span "Select an option" at bounding box center [184, 101] width 6 height 6
click at [184, 102] on input "Select an option" at bounding box center [184, 101] width 6 height 6
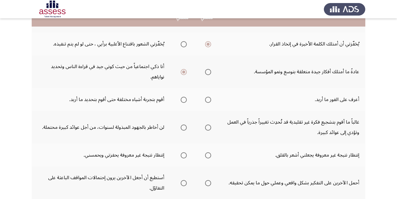
scroll to position [91, 0]
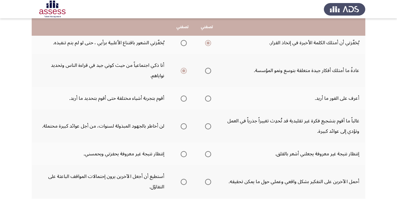
click at [207, 99] on span "Select an option" at bounding box center [208, 98] width 6 height 6
click at [207, 99] on input "Select an option" at bounding box center [208, 98] width 6 height 6
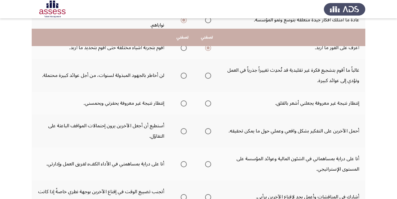
scroll to position [152, 0]
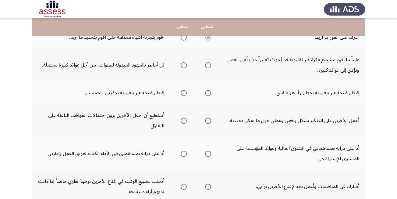
click at [206, 65] on span "Select an option" at bounding box center [208, 65] width 6 height 6
click at [206, 65] on input "Select an option" at bounding box center [208, 65] width 6 height 6
click at [208, 93] on span "Select an option" at bounding box center [208, 93] width 6 height 6
click at [208, 93] on input "Select an option" at bounding box center [208, 93] width 6 height 6
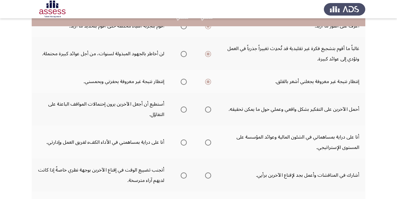
scroll to position [183, 0]
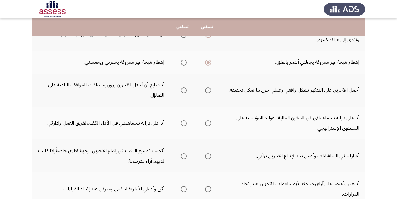
click at [207, 90] on span "Select an option" at bounding box center [208, 90] width 6 height 6
click at [207, 90] on input "Select an option" at bounding box center [208, 90] width 6 height 6
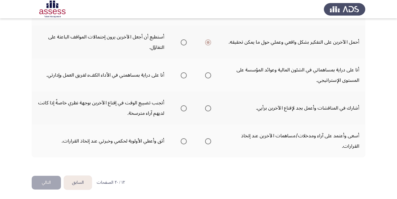
scroll to position [232, 0]
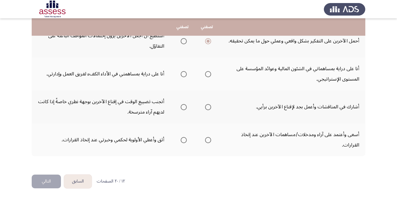
click at [209, 73] on span "Select an option" at bounding box center [208, 74] width 6 height 6
click at [209, 73] on input "Select an option" at bounding box center [208, 74] width 6 height 6
click at [209, 107] on span "Select an option" at bounding box center [208, 107] width 6 height 6
click at [209, 107] on input "Select an option" at bounding box center [208, 107] width 6 height 6
click at [210, 139] on span "Select an option" at bounding box center [208, 140] width 6 height 6
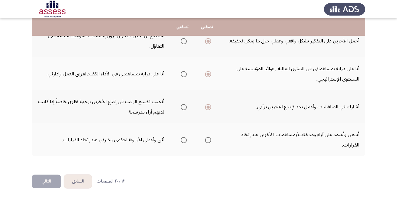
click at [210, 139] on input "Select an option" at bounding box center [208, 140] width 6 height 6
click at [51, 176] on button "التالي" at bounding box center [46, 181] width 29 height 14
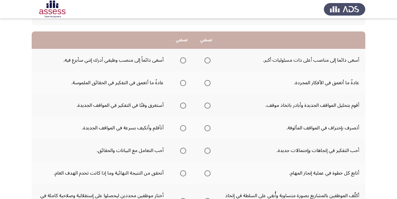
scroll to position [61, 0]
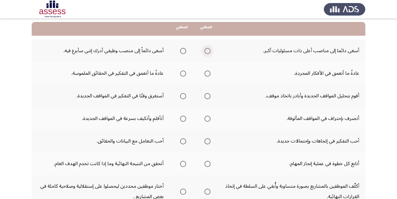
click at [207, 52] on span "Select an option" at bounding box center [207, 51] width 6 height 6
click at [207, 52] on input "Select an option" at bounding box center [207, 51] width 6 height 6
click at [181, 72] on span "Select an option" at bounding box center [183, 73] width 6 height 6
click at [181, 72] on input "Select an option" at bounding box center [183, 73] width 6 height 6
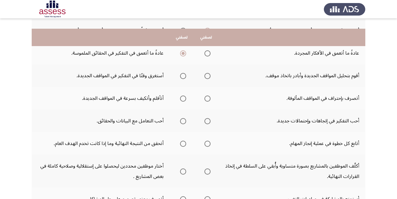
scroll to position [91, 0]
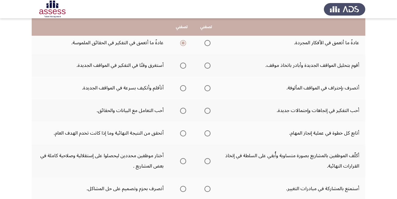
click at [207, 66] on span "Select an option" at bounding box center [207, 65] width 6 height 6
click at [207, 66] on input "Select an option" at bounding box center [207, 65] width 6 height 6
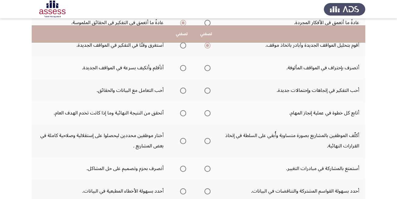
scroll to position [122, 0]
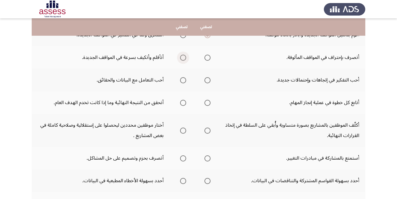
click at [186, 59] on span "Select an option" at bounding box center [183, 58] width 6 height 6
click at [186, 59] on input "Select an option" at bounding box center [183, 58] width 6 height 6
click at [185, 80] on span "Select an option" at bounding box center [183, 80] width 6 height 6
click at [185, 80] on input "Select an option" at bounding box center [183, 80] width 6 height 6
click at [180, 102] on label "Select an option" at bounding box center [182, 103] width 9 height 6
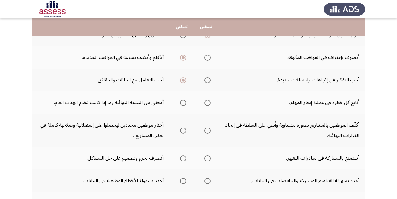
click at [180, 102] on input "Select an option" at bounding box center [183, 103] width 6 height 6
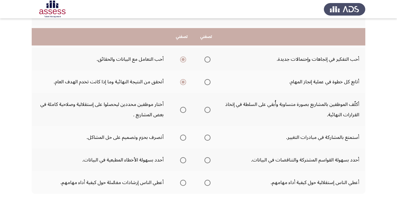
scroll to position [152, 0]
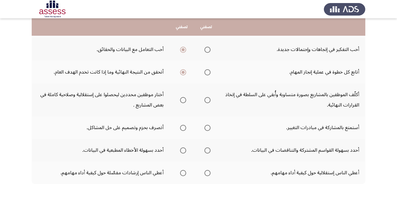
click at [209, 100] on span "Select an option" at bounding box center [207, 100] width 6 height 6
click at [209, 100] on input "Select an option" at bounding box center [207, 100] width 6 height 6
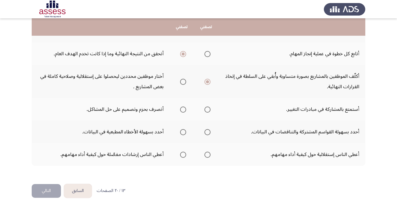
scroll to position [180, 0]
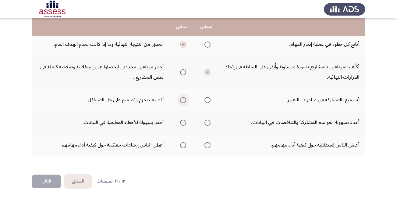
click at [184, 102] on span "Select an option" at bounding box center [183, 100] width 6 height 6
click at [184, 102] on input "Select an option" at bounding box center [183, 100] width 6 height 6
click at [181, 122] on span "Select an option" at bounding box center [183, 122] width 6 height 6
click at [181, 122] on input "Select an option" at bounding box center [183, 122] width 6 height 6
click at [184, 144] on span "Select an option" at bounding box center [183, 145] width 6 height 6
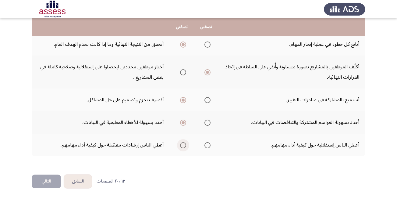
click at [184, 144] on input "Select an option" at bounding box center [183, 145] width 6 height 6
click at [56, 185] on button "التالي" at bounding box center [46, 181] width 29 height 14
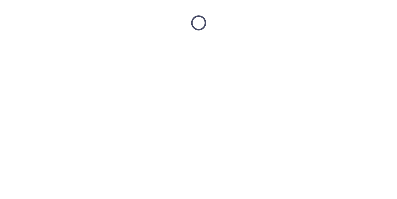
scroll to position [0, 0]
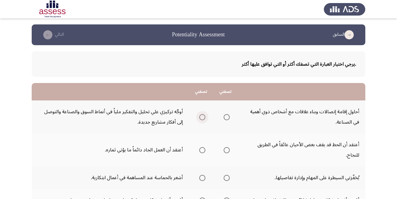
click at [203, 118] on span "Select an option" at bounding box center [202, 117] width 6 height 6
click at [203, 118] on input "Select an option" at bounding box center [202, 117] width 6 height 6
click at [201, 151] on span "Select an option" at bounding box center [202, 150] width 6 height 6
click at [201, 151] on input "Select an option" at bounding box center [202, 150] width 6 height 6
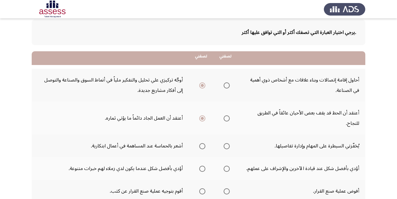
scroll to position [61, 0]
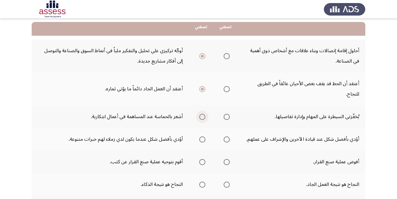
click at [201, 117] on span "Select an option" at bounding box center [202, 117] width 6 height 6
click at [201, 117] on input "Select an option" at bounding box center [202, 117] width 6 height 6
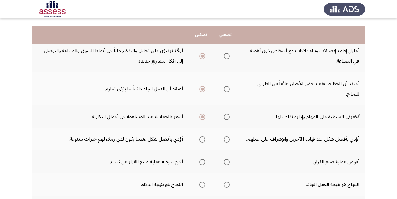
scroll to position [122, 0]
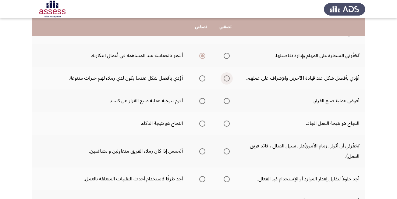
click at [229, 78] on span "Select an option" at bounding box center [227, 78] width 6 height 6
click at [229, 78] on input "Select an option" at bounding box center [227, 78] width 6 height 6
click at [203, 101] on span "Select an option" at bounding box center [202, 101] width 6 height 6
click at [203, 101] on input "Select an option" at bounding box center [202, 101] width 6 height 6
click at [230, 123] on th at bounding box center [225, 123] width 24 height 23
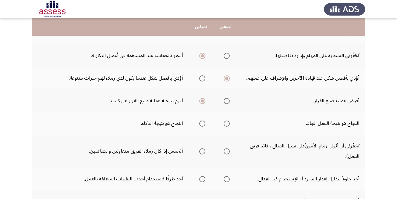
click at [226, 123] on span "Select an option" at bounding box center [227, 123] width 6 height 6
click at [226, 123] on input "Select an option" at bounding box center [227, 123] width 6 height 6
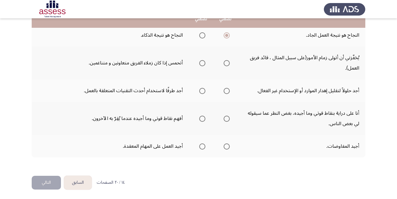
scroll to position [211, 0]
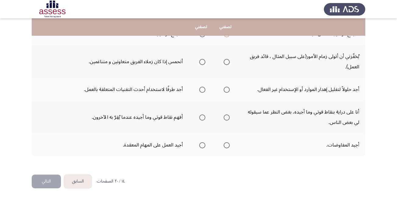
click at [224, 62] on span "Select an option" at bounding box center [227, 62] width 6 height 6
click at [224, 62] on input "Select an option" at bounding box center [227, 62] width 6 height 6
click at [226, 91] on span "Select an option" at bounding box center [227, 89] width 6 height 6
click at [226, 91] on input "Select an option" at bounding box center [227, 89] width 6 height 6
click at [226, 118] on span "Select an option" at bounding box center [227, 117] width 6 height 6
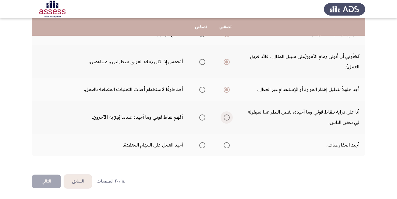
click at [226, 118] on input "Select an option" at bounding box center [227, 117] width 6 height 6
click at [227, 147] on span "Select an option" at bounding box center [227, 145] width 6 height 6
click at [227, 147] on input "Select an option" at bounding box center [227, 145] width 6 height 6
click at [48, 183] on button "التالي" at bounding box center [46, 181] width 29 height 14
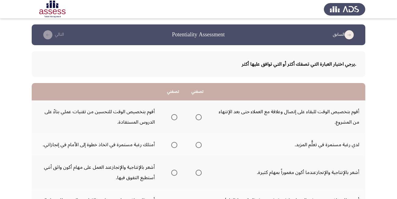
click at [174, 118] on span "Select an option" at bounding box center [174, 117] width 6 height 6
click at [174, 118] on input "Select an option" at bounding box center [174, 117] width 6 height 6
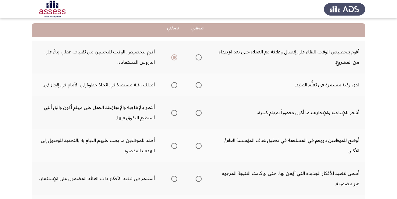
scroll to position [61, 0]
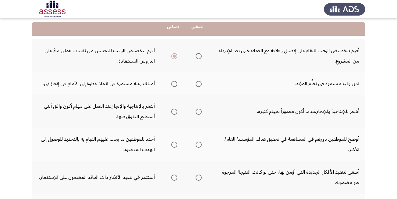
click at [198, 85] on span "Select an option" at bounding box center [199, 84] width 6 height 6
click at [198, 85] on input "Select an option" at bounding box center [199, 84] width 6 height 6
click at [177, 112] on span "Select an option" at bounding box center [174, 111] width 6 height 6
click at [177, 112] on input "Select an option" at bounding box center [174, 111] width 6 height 6
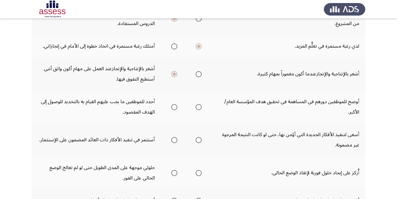
scroll to position [122, 0]
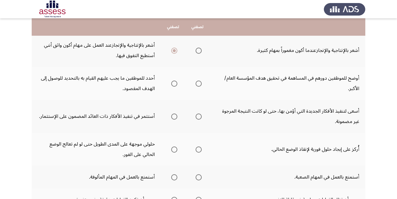
click at [177, 84] on span "Select an option" at bounding box center [174, 83] width 6 height 6
click at [177, 84] on input "Select an option" at bounding box center [174, 83] width 6 height 6
click at [177, 119] on span "Select an option" at bounding box center [174, 116] width 6 height 6
click at [177, 119] on input "Select an option" at bounding box center [174, 116] width 6 height 6
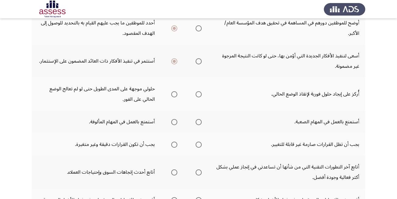
scroll to position [183, 0]
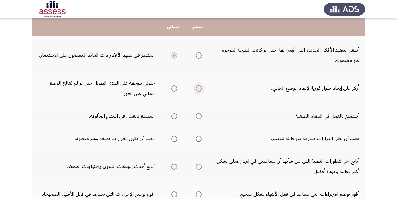
click at [202, 89] on span "Select an option" at bounding box center [199, 88] width 6 height 6
click at [202, 89] on input "Select an option" at bounding box center [199, 88] width 6 height 6
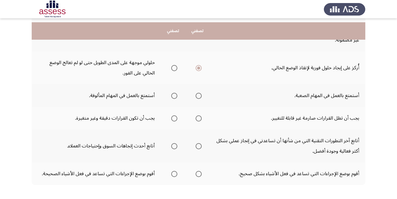
scroll to position [213, 0]
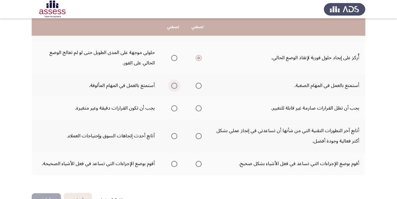
click at [175, 86] on span "Select an option" at bounding box center [174, 86] width 6 height 6
click at [175, 86] on input "Select an option" at bounding box center [174, 86] width 6 height 6
click at [174, 108] on span "Select an option" at bounding box center [174, 108] width 6 height 6
click at [174, 108] on input "Select an option" at bounding box center [174, 108] width 6 height 6
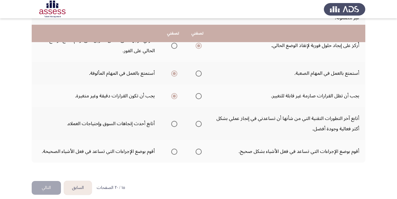
scroll to position [232, 0]
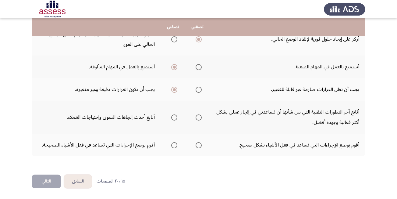
click at [202, 117] on th at bounding box center [197, 116] width 24 height 33
click at [199, 146] on span "Select an option" at bounding box center [199, 145] width 6 height 6
click at [199, 146] on input "Select an option" at bounding box center [199, 145] width 6 height 6
click at [174, 118] on span "Select an option" at bounding box center [174, 117] width 6 height 6
click at [174, 118] on input "Select an option" at bounding box center [174, 117] width 6 height 6
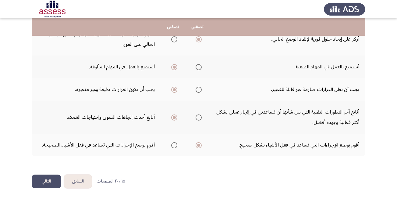
click at [46, 183] on button "التالي" at bounding box center [46, 181] width 29 height 14
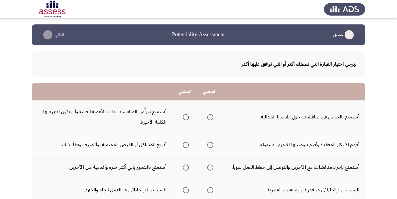
click at [209, 118] on span "Select an option" at bounding box center [210, 117] width 6 height 6
click at [209, 118] on input "Select an option" at bounding box center [210, 117] width 6 height 6
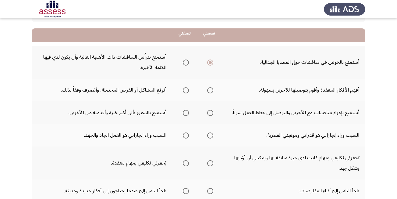
scroll to position [61, 0]
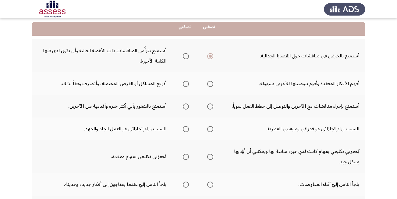
click at [213, 83] on span "Select an option" at bounding box center [210, 84] width 6 height 6
click at [213, 83] on input "Select an option" at bounding box center [210, 84] width 6 height 6
click at [209, 105] on span "Select an option" at bounding box center [210, 106] width 6 height 6
click at [209, 105] on input "Select an option" at bounding box center [210, 106] width 6 height 6
click at [188, 129] on span "Select an option" at bounding box center [186, 129] width 6 height 6
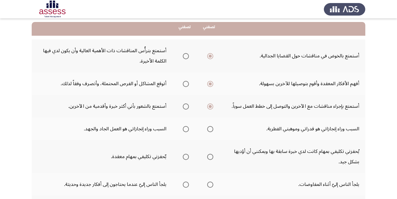
click at [188, 129] on input "Select an option" at bounding box center [186, 129] width 6 height 6
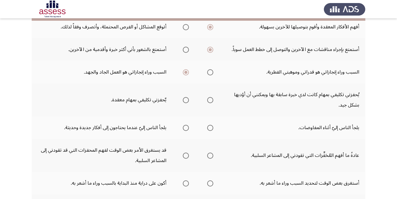
scroll to position [122, 0]
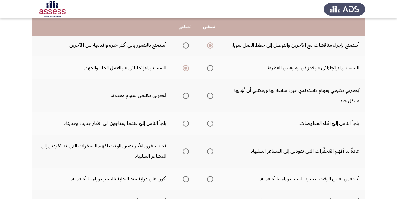
click at [210, 95] on span "Select an option" at bounding box center [210, 96] width 6 height 6
click at [210, 95] on input "Select an option" at bounding box center [210, 96] width 6 height 6
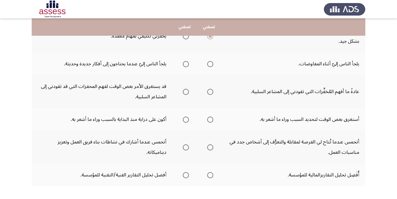
scroll to position [183, 0]
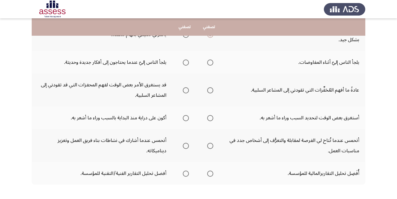
click at [211, 63] on span "Select an option" at bounding box center [210, 62] width 6 height 6
click at [211, 63] on input "Select an option" at bounding box center [210, 62] width 6 height 6
click at [207, 91] on span "Select an option" at bounding box center [210, 90] width 6 height 6
click at [207, 91] on input "Select an option" at bounding box center [210, 90] width 6 height 6
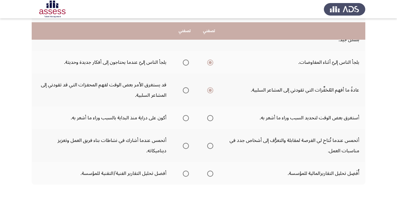
scroll to position [211, 0]
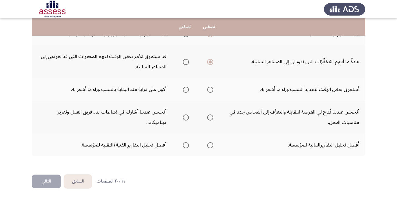
click at [210, 90] on span "Select an option" at bounding box center [210, 90] width 0 height 0
click at [210, 90] on input "Select an option" at bounding box center [210, 89] width 6 height 6
click at [206, 119] on label "Select an option" at bounding box center [209, 117] width 9 height 6
click at [207, 119] on input "Select an option" at bounding box center [210, 117] width 6 height 6
click at [187, 144] on span "Select an option" at bounding box center [186, 145] width 6 height 6
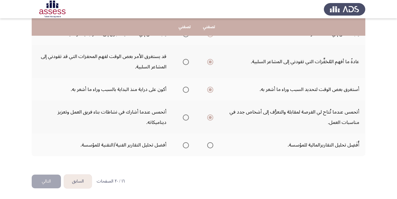
click at [187, 144] on input "Select an option" at bounding box center [186, 145] width 6 height 6
click at [45, 179] on button "التالي" at bounding box center [46, 181] width 29 height 14
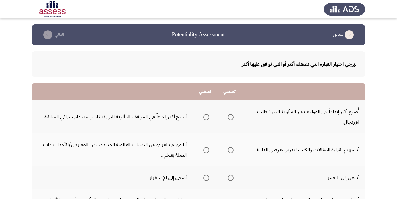
click at [208, 116] on span "Select an option" at bounding box center [206, 117] width 6 height 6
click at [208, 116] on input "Select an option" at bounding box center [206, 117] width 6 height 6
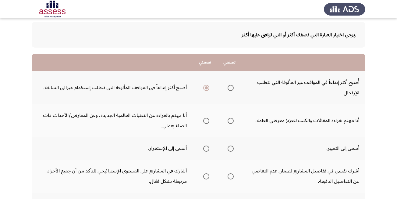
scroll to position [91, 0]
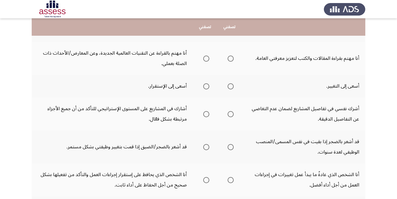
click at [206, 58] on span "Select an option" at bounding box center [206, 58] width 0 height 0
click at [206, 58] on input "Select an option" at bounding box center [206, 58] width 6 height 6
click at [230, 90] on mat-radio-group "Select an option" at bounding box center [229, 86] width 9 height 10
click at [232, 87] on span "Select an option" at bounding box center [230, 86] width 6 height 6
click at [232, 87] on input "Select an option" at bounding box center [230, 86] width 6 height 6
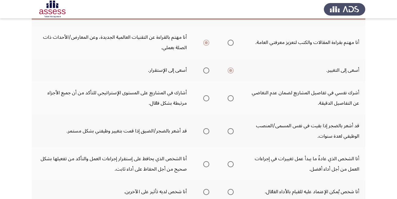
scroll to position [122, 0]
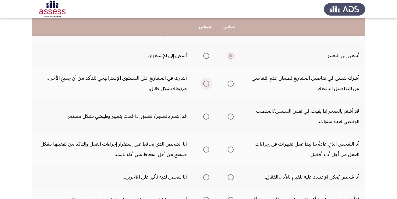
click at [206, 83] on span "Select an option" at bounding box center [206, 83] width 6 height 6
click at [206, 83] on input "Select an option" at bounding box center [206, 83] width 6 height 6
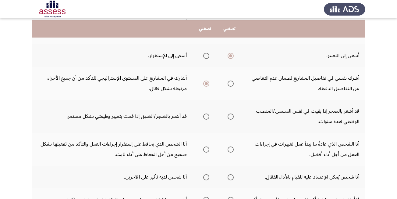
scroll to position [152, 0]
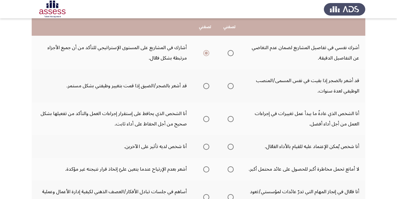
click at [233, 86] on span "Select an option" at bounding box center [230, 86] width 6 height 6
click at [233, 86] on input "Select an option" at bounding box center [230, 86] width 6 height 6
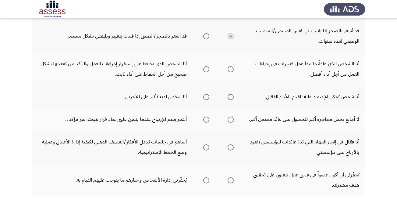
scroll to position [213, 0]
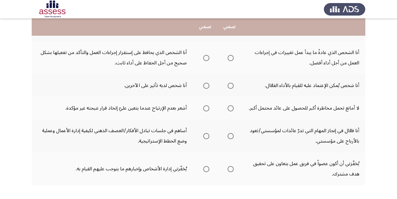
click at [229, 58] on span "Select an option" at bounding box center [230, 58] width 6 height 6
click at [229, 58] on input "Select an option" at bounding box center [230, 58] width 6 height 6
click at [209, 85] on span "Select an option" at bounding box center [206, 86] width 6 height 6
click at [209, 85] on input "Select an option" at bounding box center [206, 86] width 6 height 6
click at [233, 107] on span "Select an option" at bounding box center [230, 108] width 6 height 6
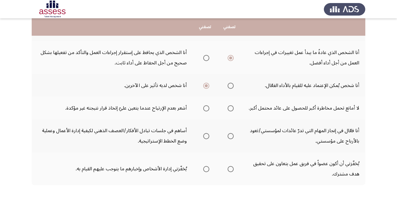
click at [233, 107] on input "Select an option" at bounding box center [230, 108] width 6 height 6
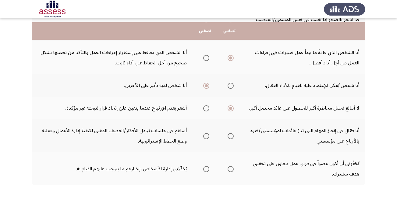
scroll to position [242, 0]
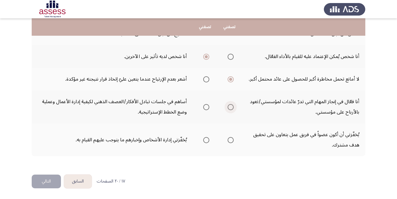
click at [230, 106] on span "Select an option" at bounding box center [230, 107] width 6 height 6
click at [230, 106] on input "Select an option" at bounding box center [230, 107] width 6 height 6
click at [232, 139] on span "Select an option" at bounding box center [230, 140] width 6 height 6
click at [232, 139] on input "Select an option" at bounding box center [230, 140] width 6 height 6
click at [42, 181] on button "التالي" at bounding box center [46, 181] width 29 height 14
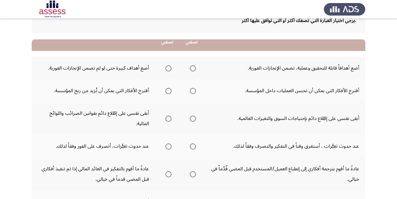
scroll to position [61, 0]
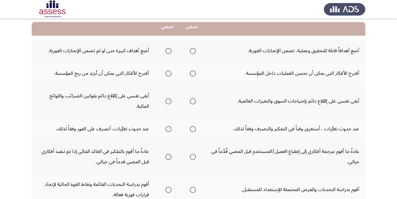
click at [192, 52] on span "Select an option" at bounding box center [193, 51] width 6 height 6
click at [192, 52] on input "Select an option" at bounding box center [193, 51] width 6 height 6
click at [167, 74] on span "Select an option" at bounding box center [168, 73] width 6 height 6
click at [167, 74] on input "Select an option" at bounding box center [168, 73] width 6 height 6
click at [192, 103] on span "Select an option" at bounding box center [193, 101] width 6 height 6
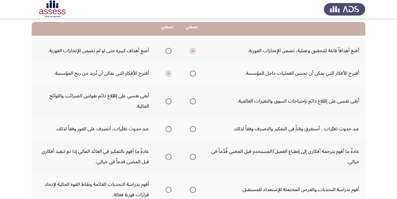
click at [192, 103] on input "Select an option" at bounding box center [193, 101] width 6 height 6
click at [193, 129] on span "Select an option" at bounding box center [193, 129] width 0 height 0
click at [192, 129] on input "Select an option" at bounding box center [193, 129] width 6 height 6
click at [168, 158] on span "Select an option" at bounding box center [168, 156] width 6 height 6
click at [168, 158] on input "Select an option" at bounding box center [168, 156] width 6 height 6
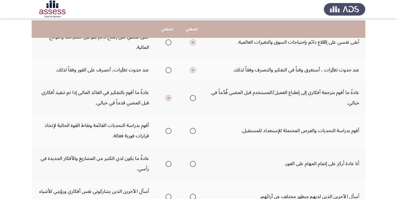
scroll to position [122, 0]
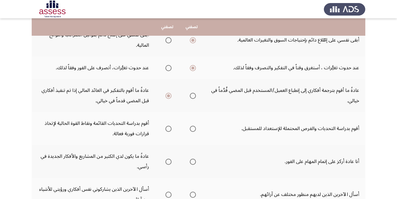
click at [169, 129] on span "Select an option" at bounding box center [168, 128] width 6 height 6
click at [169, 129] on input "Select an option" at bounding box center [168, 128] width 6 height 6
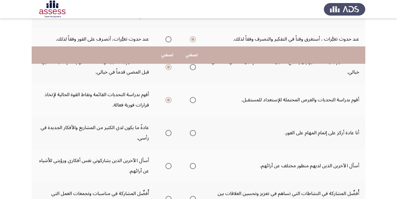
scroll to position [183, 0]
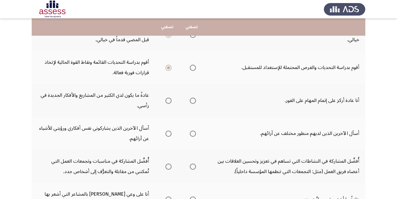
click at [167, 100] on span "Select an option" at bounding box center [168, 100] width 6 height 6
click at [167, 100] on input "Select an option" at bounding box center [168, 100] width 6 height 6
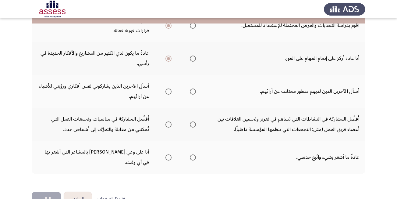
scroll to position [232, 0]
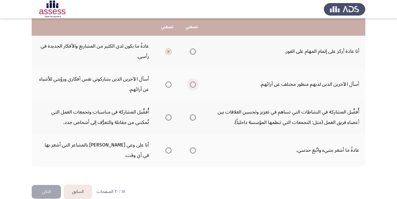
click at [192, 83] on span "Select an option" at bounding box center [193, 84] width 6 height 6
click at [192, 83] on input "Select an option" at bounding box center [193, 84] width 6 height 6
click at [193, 118] on span "Select an option" at bounding box center [193, 117] width 6 height 6
click at [193, 118] on input "Select an option" at bounding box center [193, 117] width 6 height 6
click at [169, 147] on span "Select an option" at bounding box center [168, 150] width 6 height 6
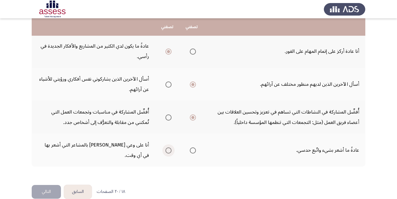
click at [169, 147] on input "Select an option" at bounding box center [168, 150] width 6 height 6
click at [41, 185] on button "التالي" at bounding box center [46, 192] width 29 height 14
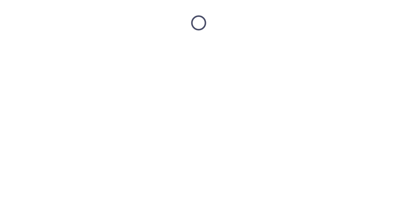
scroll to position [0, 0]
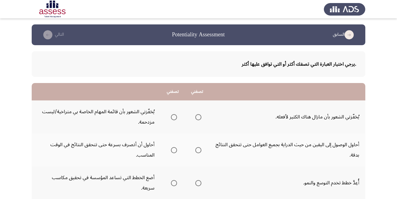
click at [198, 117] on span "Select an option" at bounding box center [198, 117] width 6 height 6
click at [198, 117] on input "Select an option" at bounding box center [198, 117] width 6 height 6
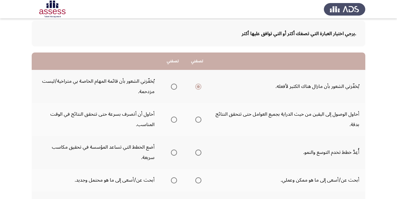
click at [176, 118] on span "Select an option" at bounding box center [174, 119] width 6 height 6
click at [176, 118] on input "Select an option" at bounding box center [174, 119] width 6 height 6
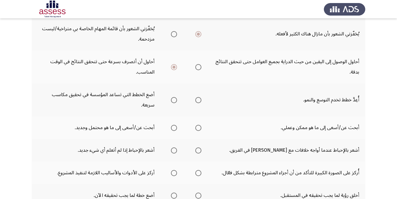
scroll to position [91, 0]
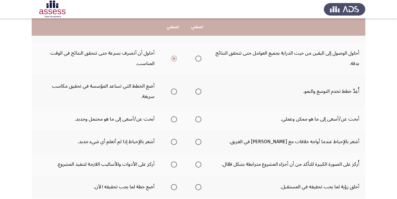
click at [199, 91] on span "Select an option" at bounding box center [198, 91] width 6 height 6
click at [199, 91] on input "Select an option" at bounding box center [198, 91] width 6 height 6
click at [198, 119] on span "Select an option" at bounding box center [198, 119] width 6 height 6
click at [198, 119] on input "Select an option" at bounding box center [198, 119] width 6 height 6
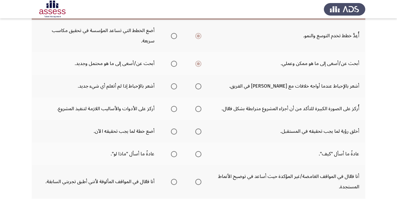
scroll to position [152, 0]
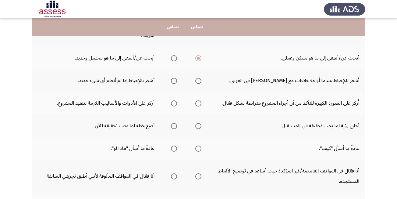
click at [173, 82] on span "Select an option" at bounding box center [174, 81] width 6 height 6
click at [173, 82] on input "Select an option" at bounding box center [174, 81] width 6 height 6
click at [199, 104] on span "Select an option" at bounding box center [198, 103] width 6 height 6
click at [199, 104] on input "Select an option" at bounding box center [198, 103] width 6 height 6
click at [174, 103] on span "Select an option" at bounding box center [174, 103] width 0 height 0
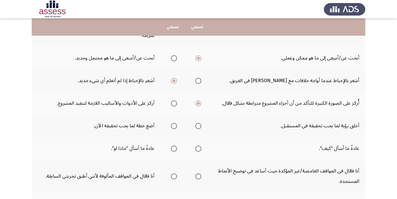
click at [174, 103] on input "Select an option" at bounding box center [174, 103] width 6 height 6
click at [196, 125] on span "Select an option" at bounding box center [198, 126] width 6 height 6
click at [196, 125] on input "Select an option" at bounding box center [198, 126] width 6 height 6
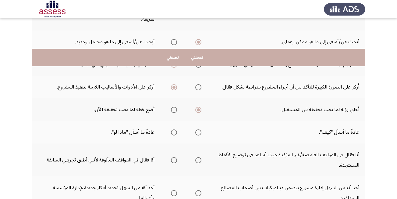
scroll to position [213, 0]
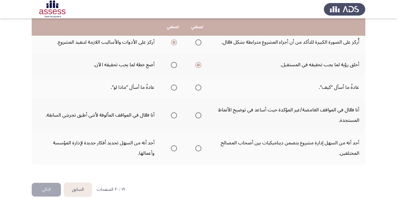
click at [199, 86] on span "Select an option" at bounding box center [198, 87] width 6 height 6
click at [199, 86] on input "Select an option" at bounding box center [198, 87] width 6 height 6
click at [191, 112] on th at bounding box center [197, 114] width 24 height 33
click at [176, 115] on span "Select an option" at bounding box center [174, 115] width 6 height 6
click at [176, 115] on input "Select an option" at bounding box center [174, 115] width 6 height 6
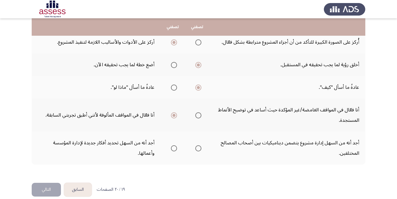
click at [174, 150] on span "Select an option" at bounding box center [174, 148] width 6 height 6
click at [174, 150] on input "Select an option" at bounding box center [174, 148] width 6 height 6
click at [45, 190] on button "التالي" at bounding box center [46, 189] width 29 height 14
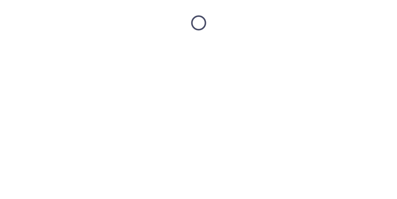
scroll to position [0, 0]
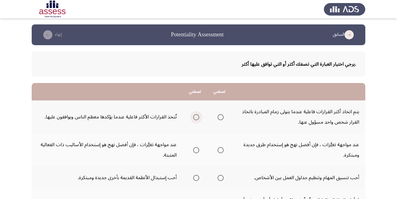
click at [197, 114] on span "Select an option" at bounding box center [196, 117] width 6 height 6
click at [197, 114] on input "Select an option" at bounding box center [196, 117] width 6 height 6
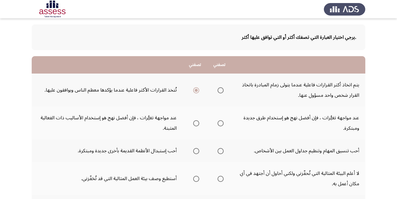
scroll to position [61, 0]
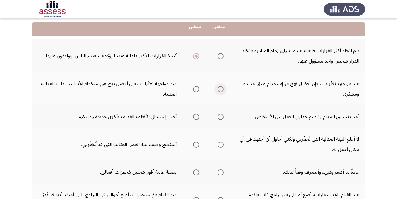
click at [219, 88] on span "Select an option" at bounding box center [220, 89] width 6 height 6
click at [219, 88] on input "Select an option" at bounding box center [220, 89] width 6 height 6
click at [220, 115] on span "Select an option" at bounding box center [220, 117] width 6 height 6
click at [220, 115] on input "Select an option" at bounding box center [220, 117] width 6 height 6
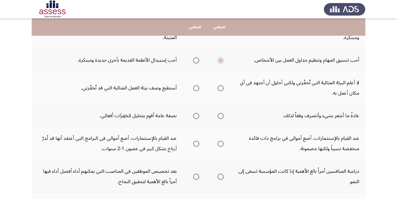
scroll to position [122, 0]
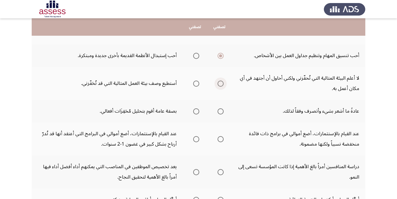
click at [222, 84] on span "Select an option" at bounding box center [220, 83] width 6 height 6
click at [222, 84] on input "Select an option" at bounding box center [220, 83] width 6 height 6
click at [198, 111] on span "Select an option" at bounding box center [196, 111] width 6 height 6
click at [198, 111] on input "Select an option" at bounding box center [196, 111] width 6 height 6
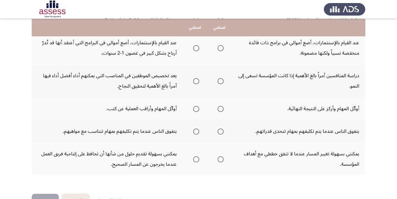
scroll to position [213, 0]
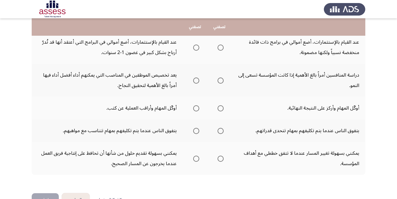
click at [221, 46] on span "Select an option" at bounding box center [220, 47] width 6 height 6
click at [221, 46] on input "Select an option" at bounding box center [220, 47] width 6 height 6
click at [222, 80] on span "Select an option" at bounding box center [220, 80] width 6 height 6
click at [222, 80] on input "Select an option" at bounding box center [220, 80] width 6 height 6
click at [197, 107] on span "Select an option" at bounding box center [196, 108] width 6 height 6
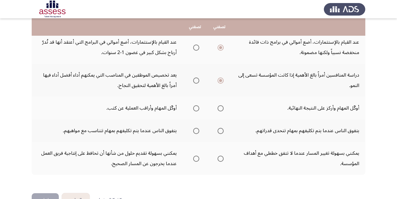
click at [197, 107] on input "Select an option" at bounding box center [196, 108] width 6 height 6
click at [218, 130] on span "Select an option" at bounding box center [220, 131] width 6 height 6
click at [218, 130] on input "Select an option" at bounding box center [220, 131] width 6 height 6
click at [195, 131] on span "Select an option" at bounding box center [196, 131] width 6 height 6
click at [195, 131] on input "Select an option" at bounding box center [196, 131] width 6 height 6
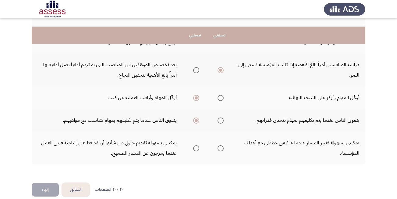
scroll to position [232, 0]
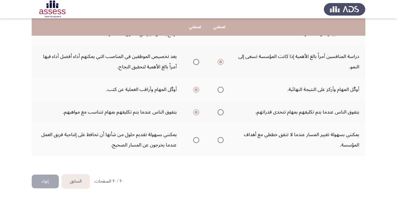
click at [220, 142] on span "Select an option" at bounding box center [220, 140] width 6 height 6
click at [220, 142] on input "Select an option" at bounding box center [220, 140] width 6 height 6
click at [39, 183] on button "إنهاء" at bounding box center [45, 181] width 27 height 14
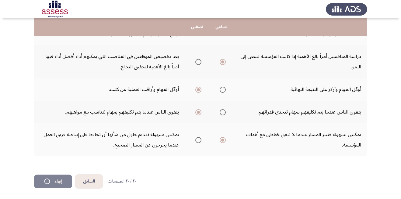
scroll to position [0, 0]
